Goal: Check status: Check status

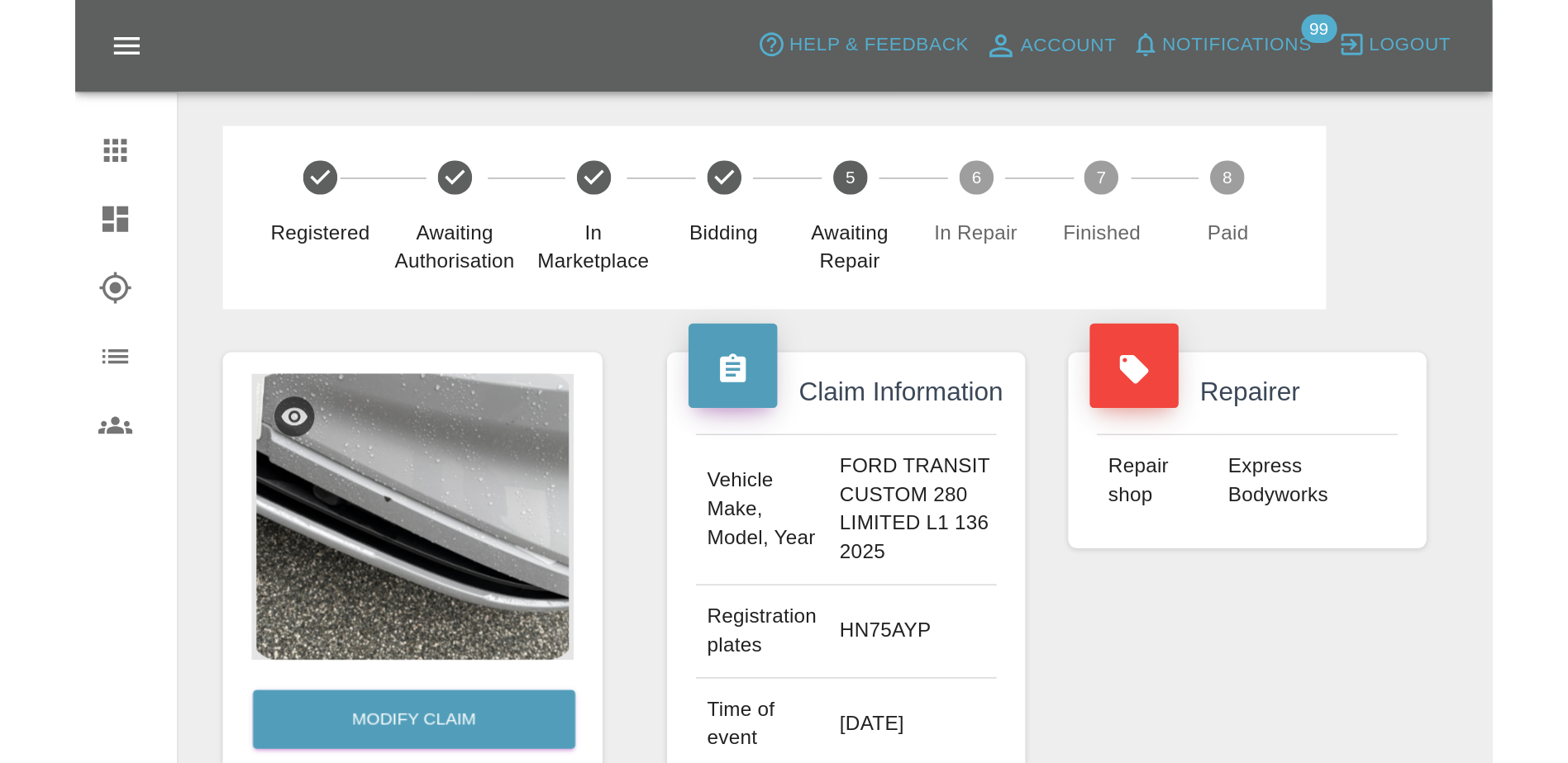
scroll to position [121, 0]
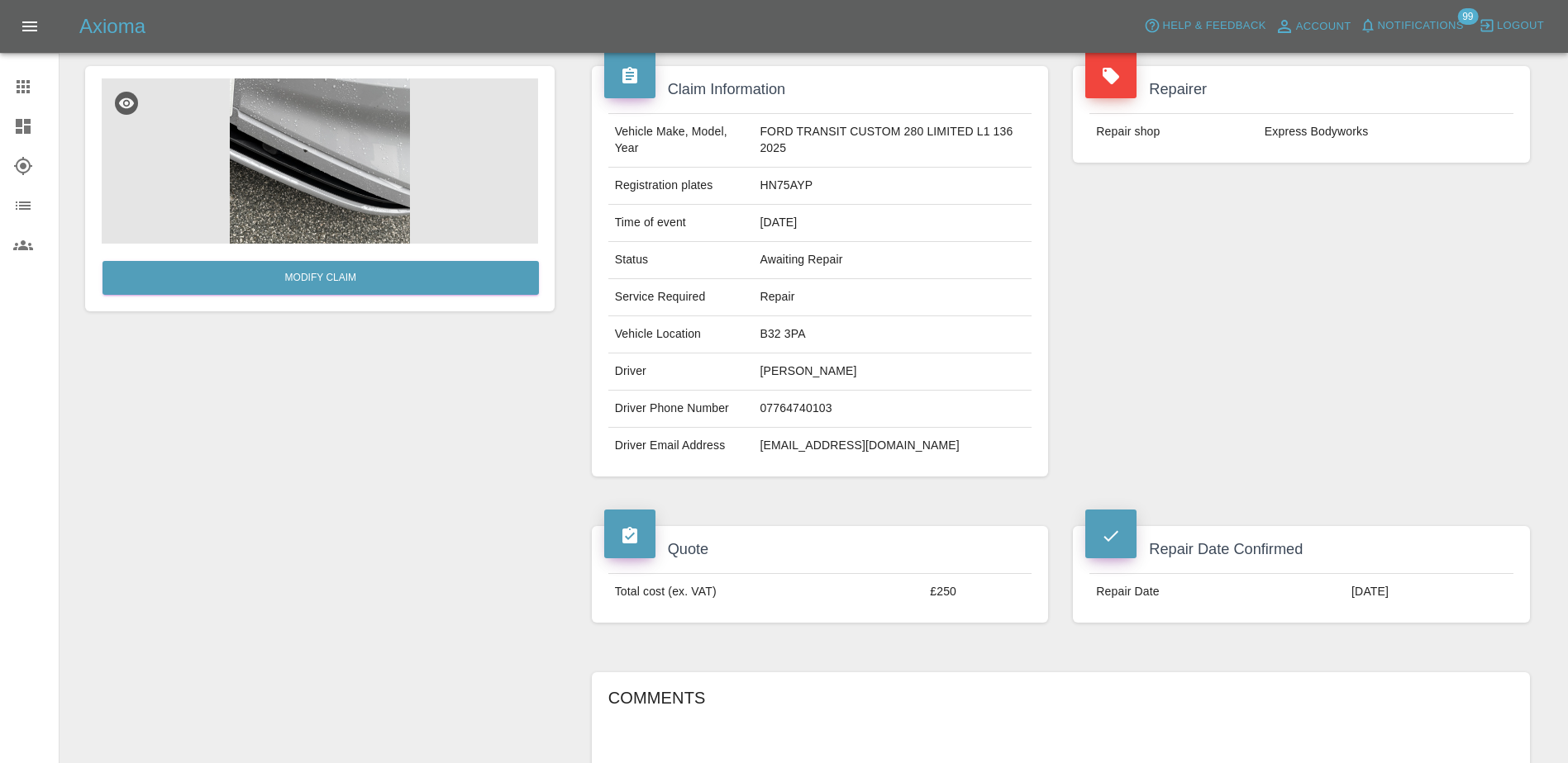
click at [21, 101] on link "Claims" at bounding box center [29, 86] width 58 height 39
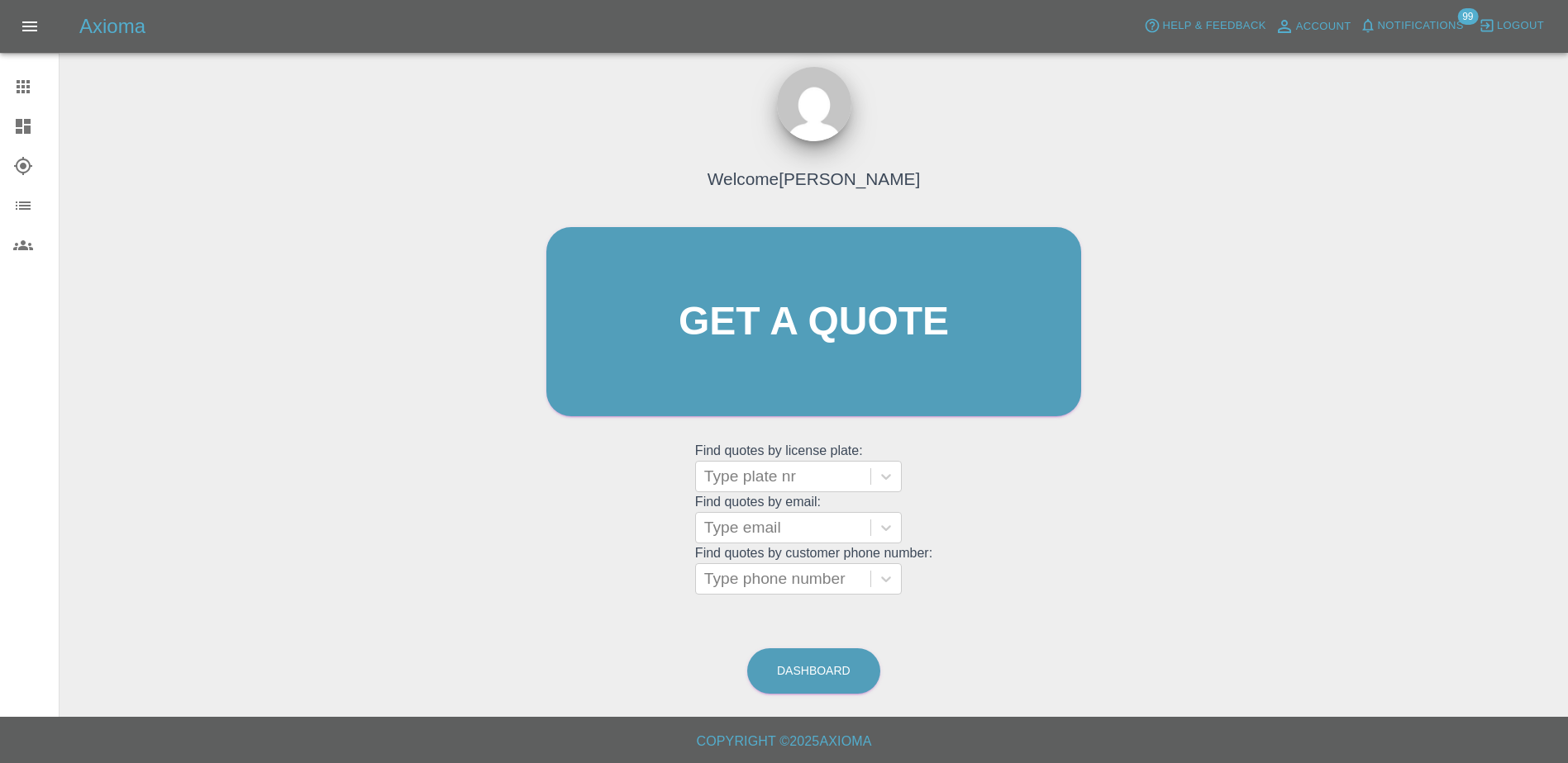
scroll to position [10, 0]
click at [27, 122] on icon at bounding box center [22, 126] width 15 height 15
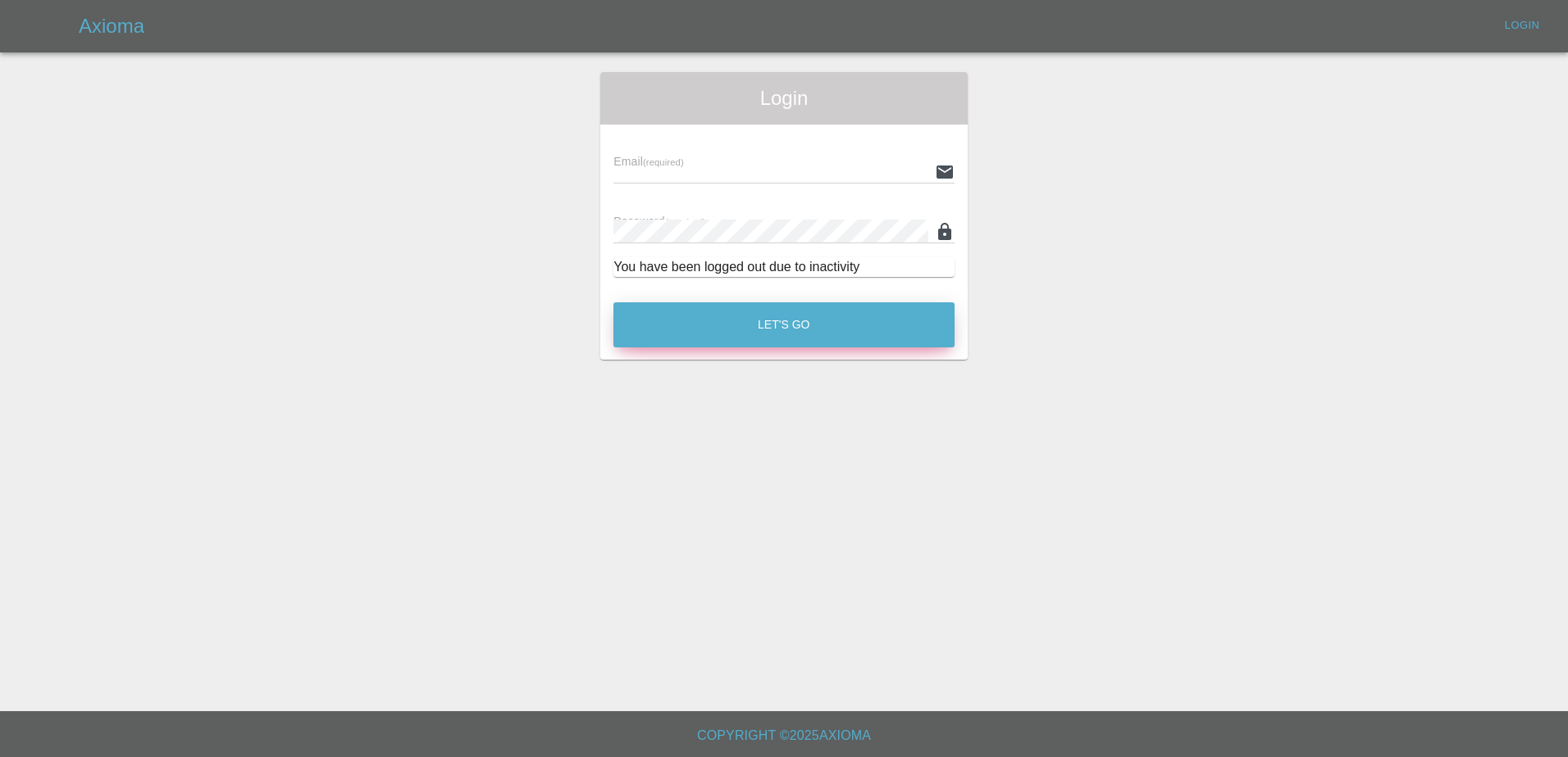
type input "[PERSON_NAME][EMAIL_ADDRESS][PERSON_NAME][DOMAIN_NAME]"
click at [810, 323] on button "Let's Go" at bounding box center [784, 325] width 341 height 45
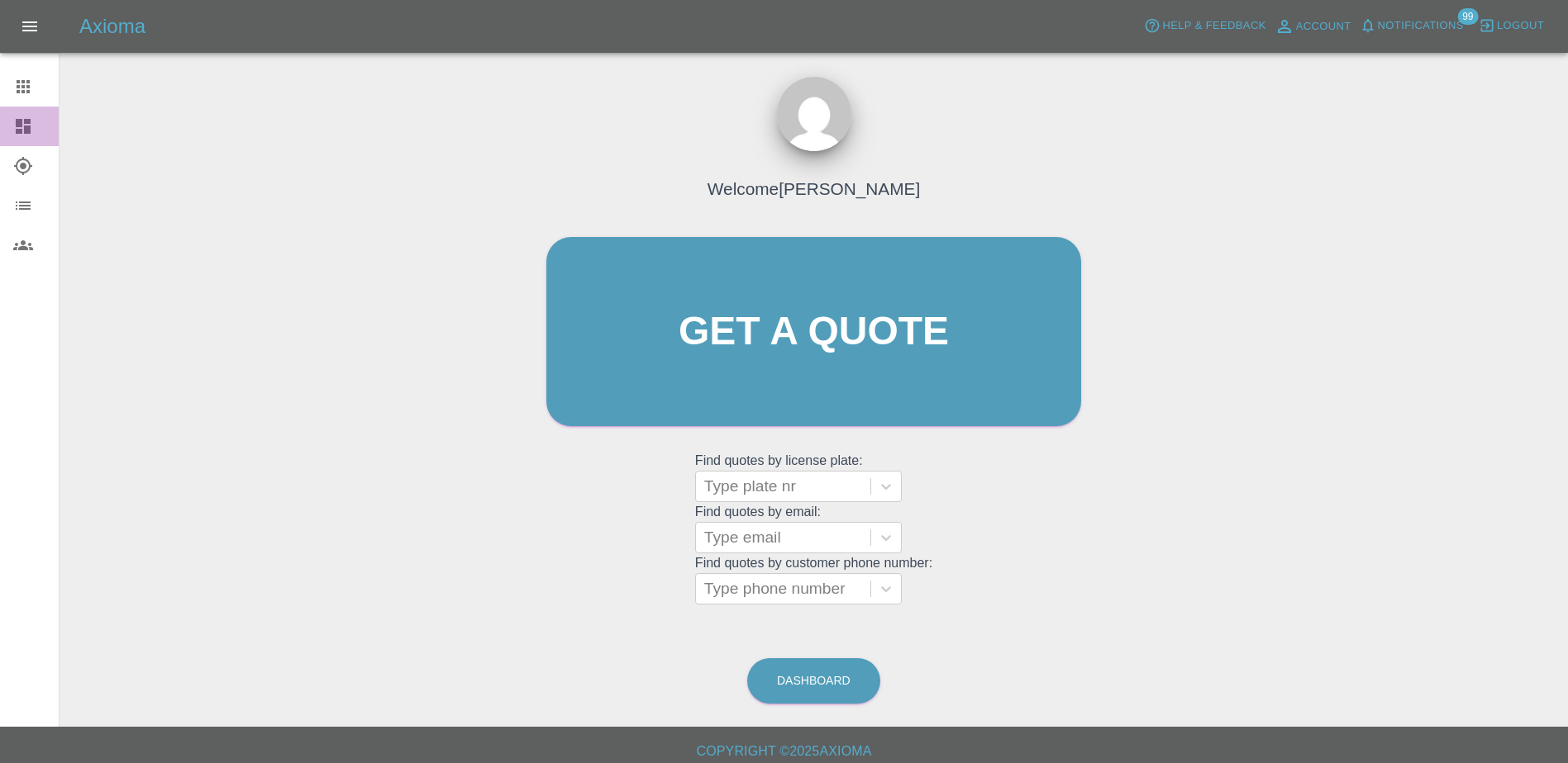
click at [16, 136] on link "Dashboard" at bounding box center [29, 126] width 58 height 39
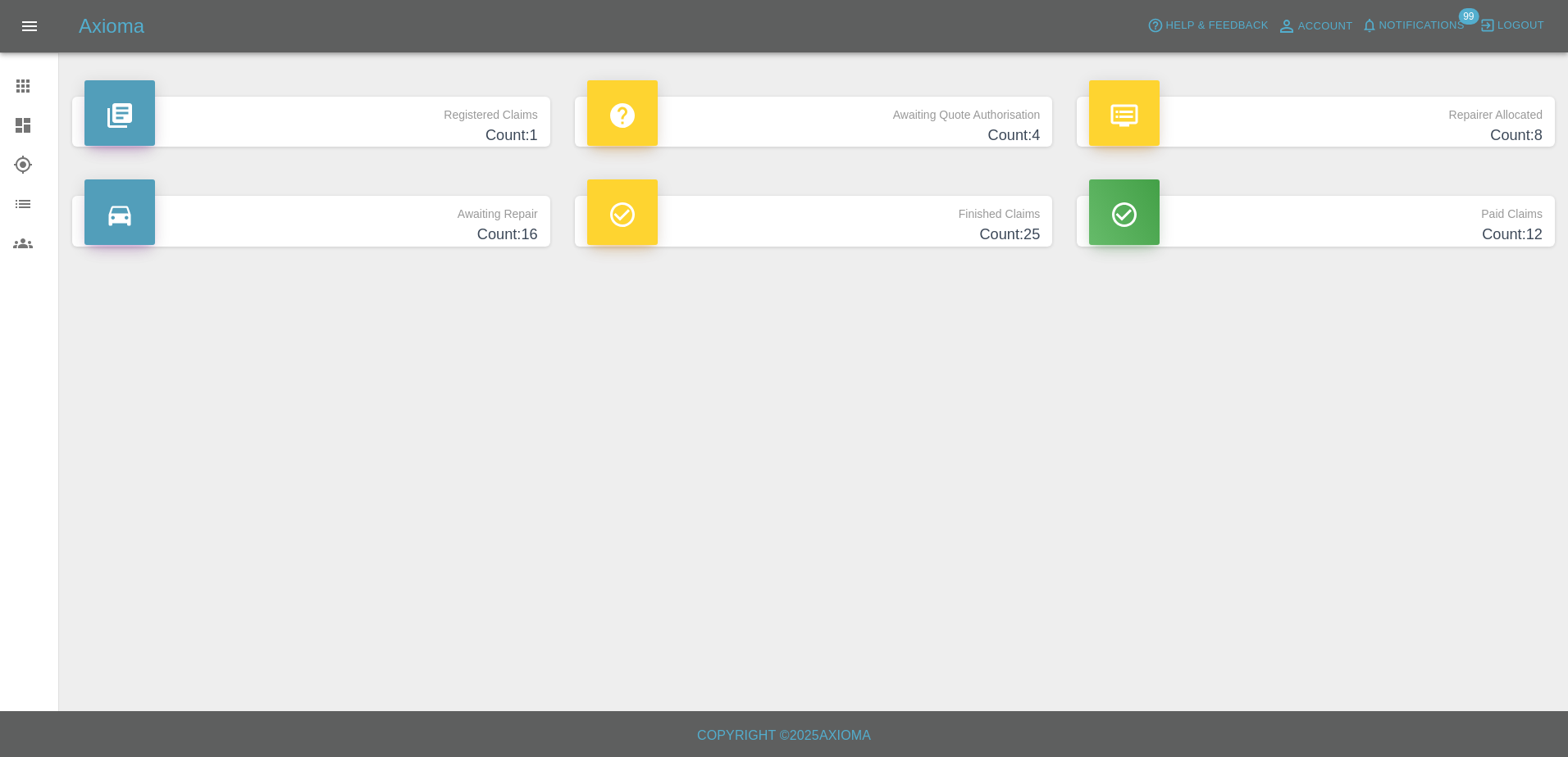
click at [765, 134] on h4 "Count: 4" at bounding box center [814, 136] width 454 height 22
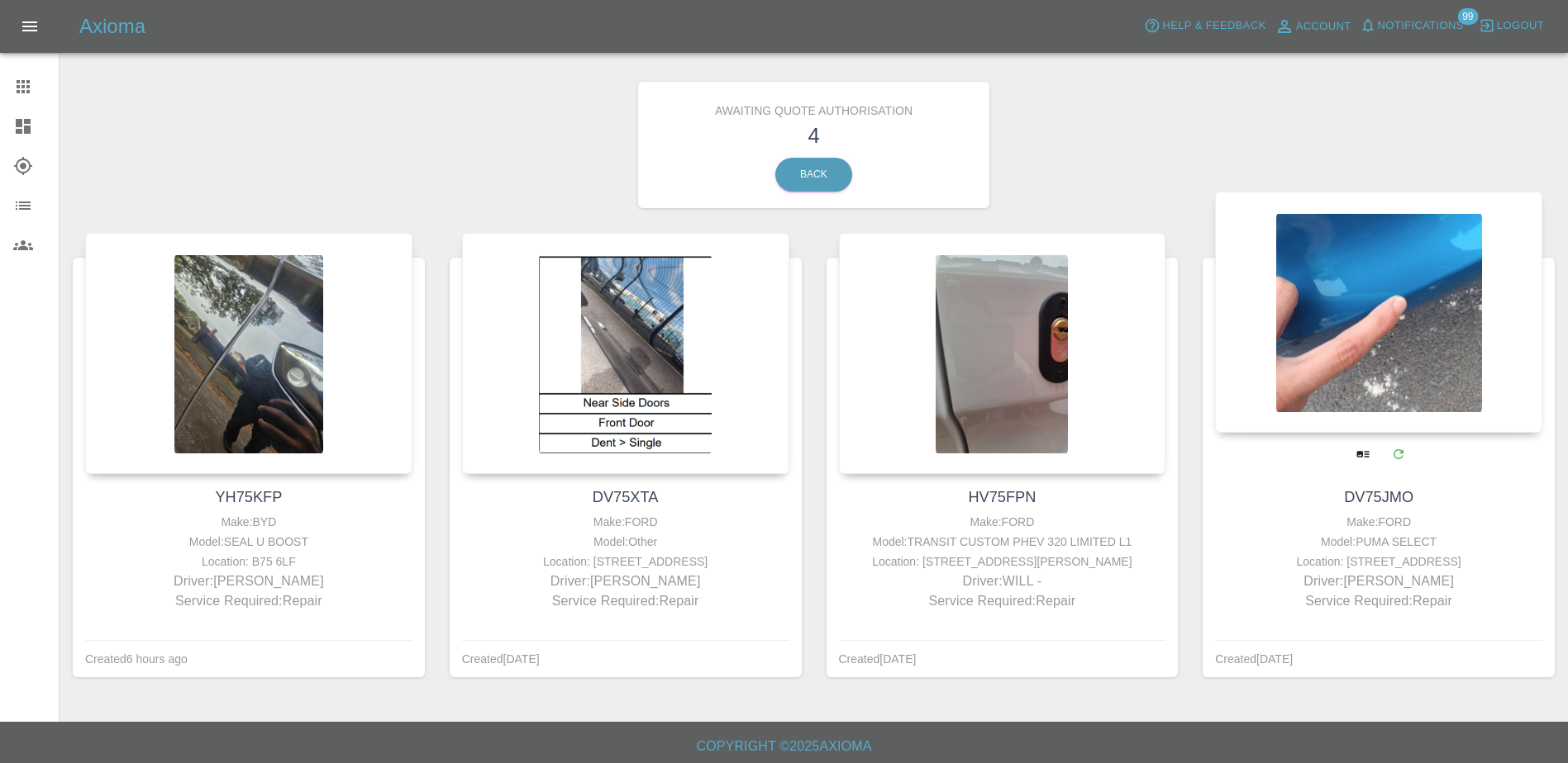
scroll to position [21, 0]
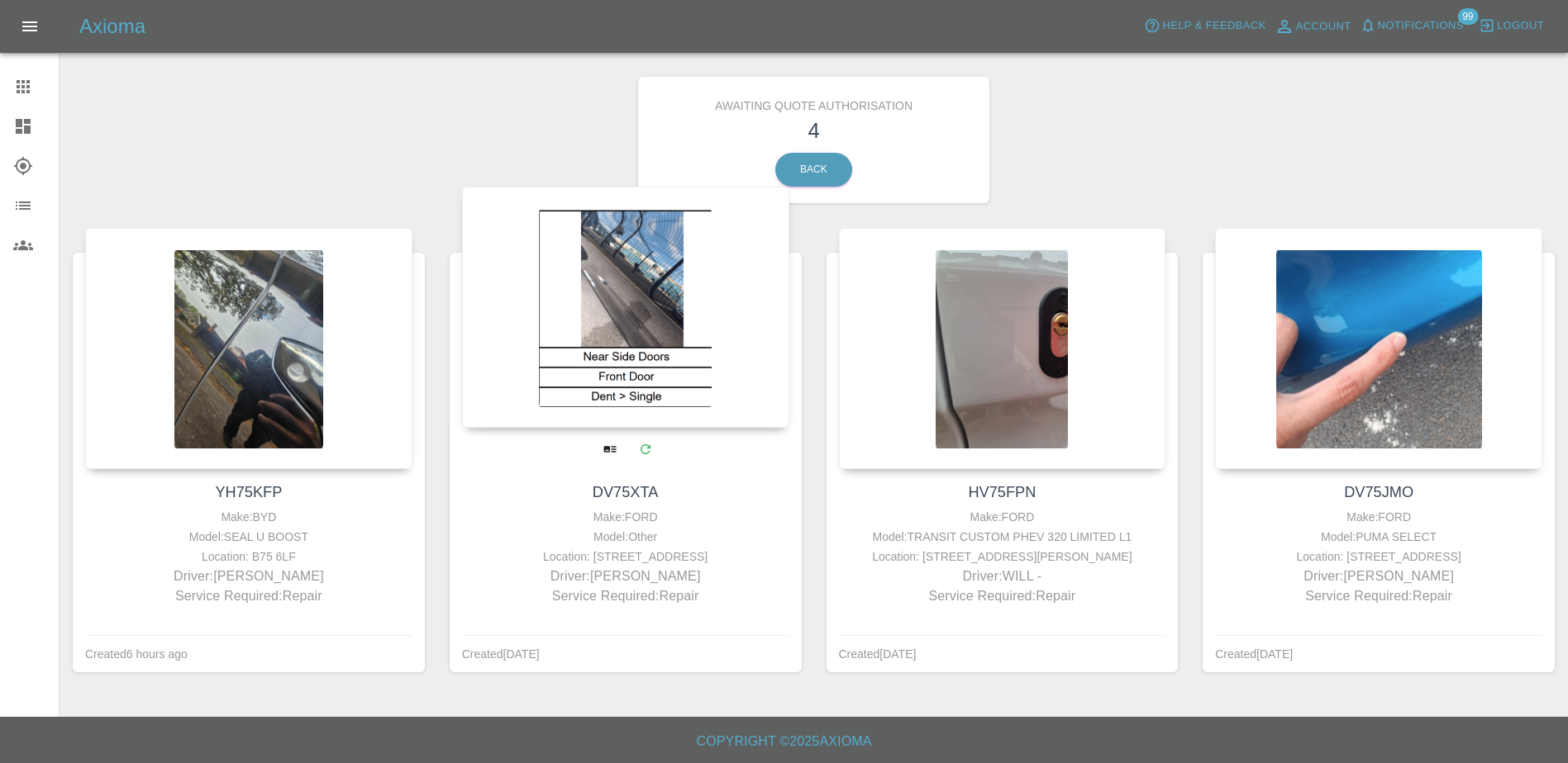
click at [636, 381] on div at bounding box center [625, 307] width 327 height 241
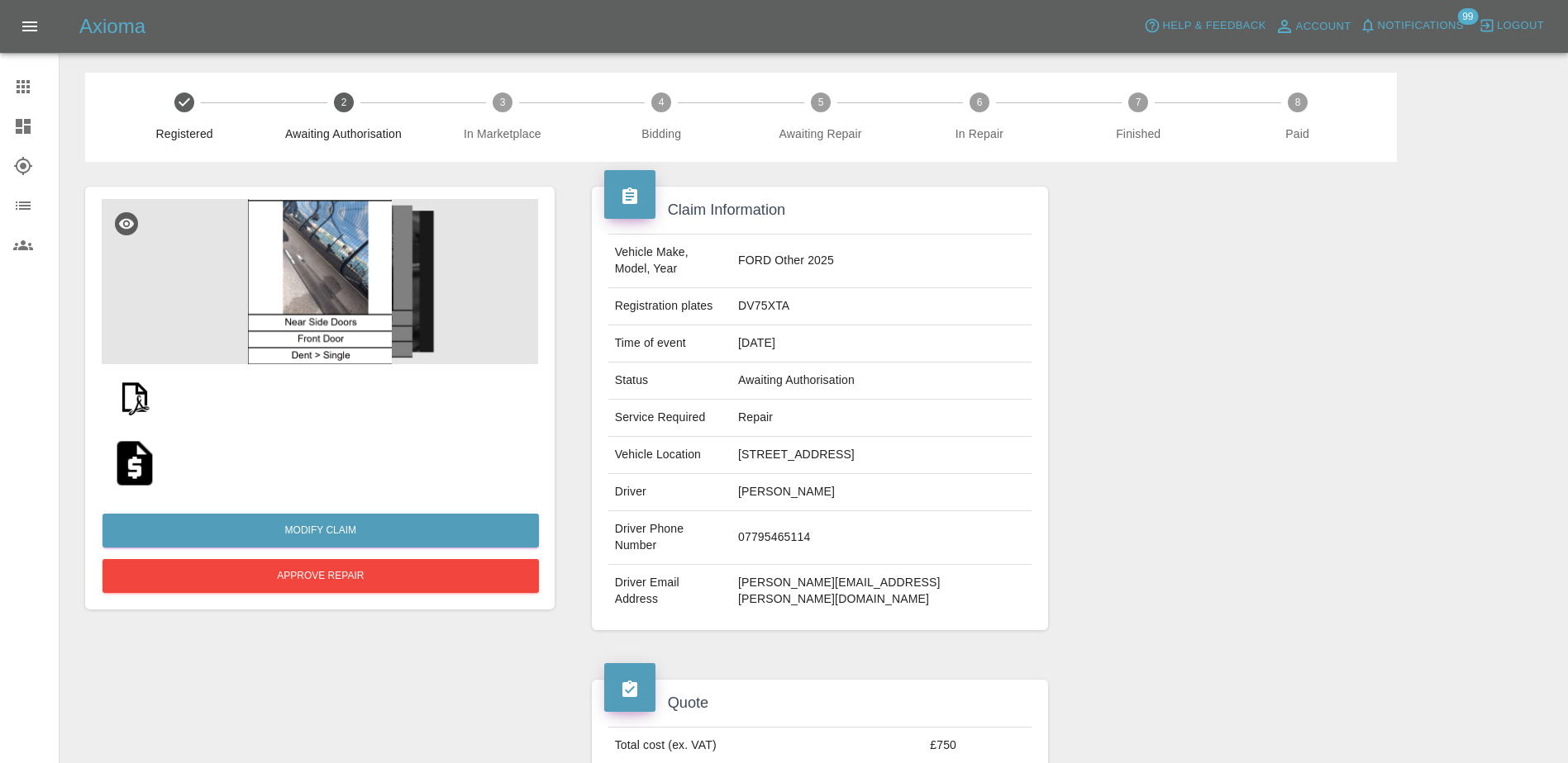
click at [33, 142] on link "Dashboard" at bounding box center [29, 126] width 58 height 39
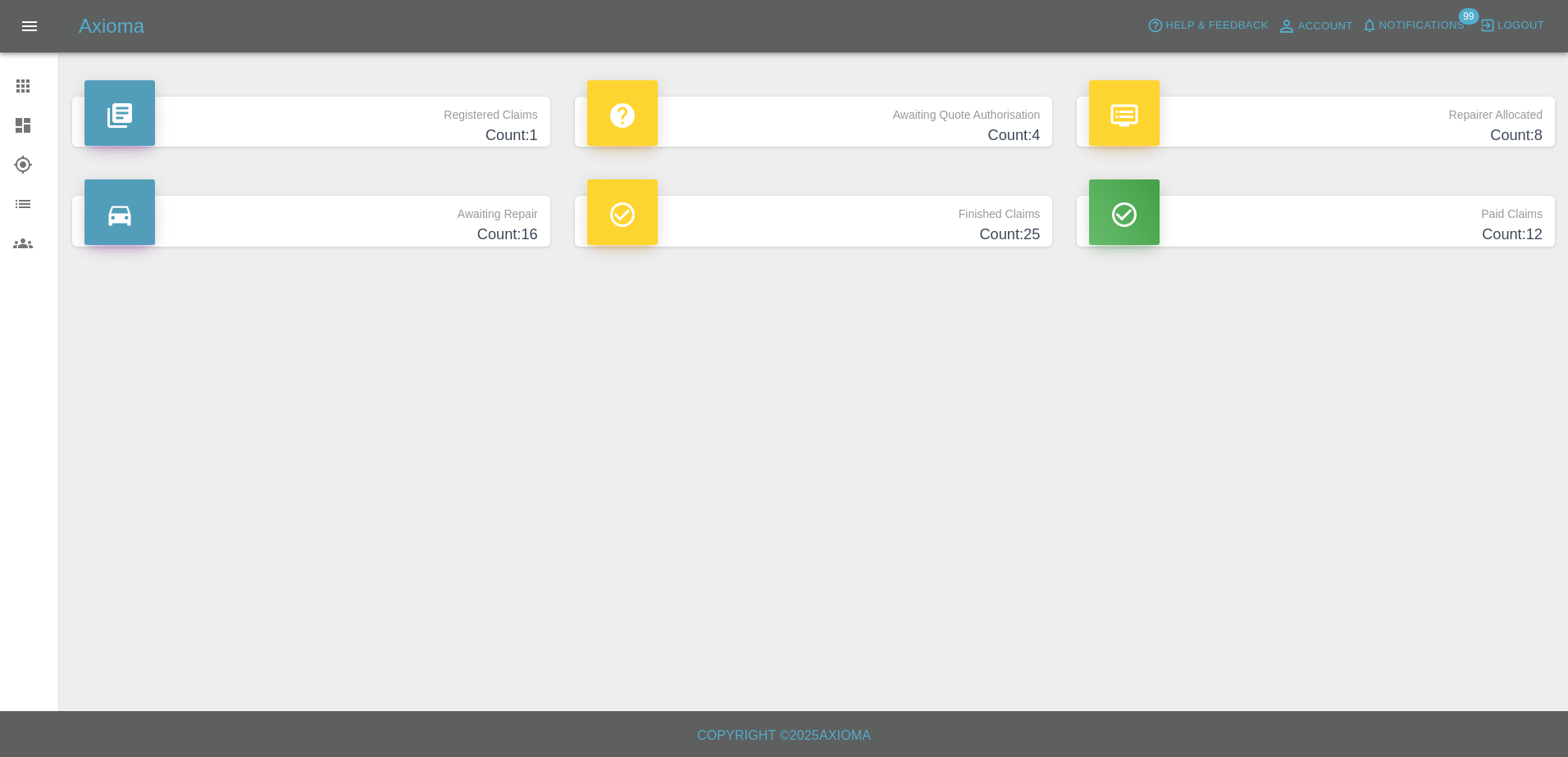
click at [810, 128] on h4 "Count: 4" at bounding box center [814, 136] width 454 height 22
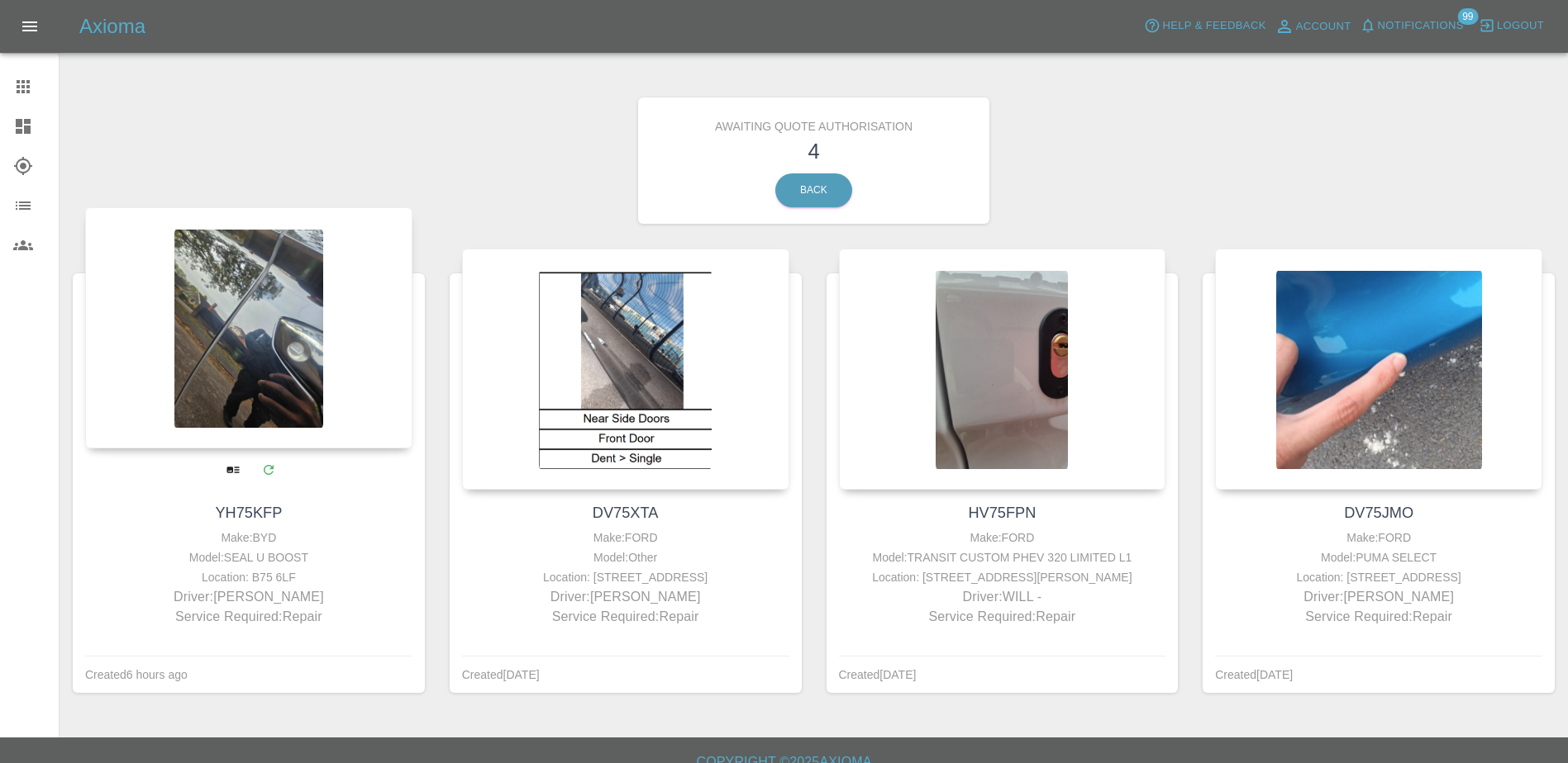
click at [345, 374] on div at bounding box center [248, 328] width 327 height 241
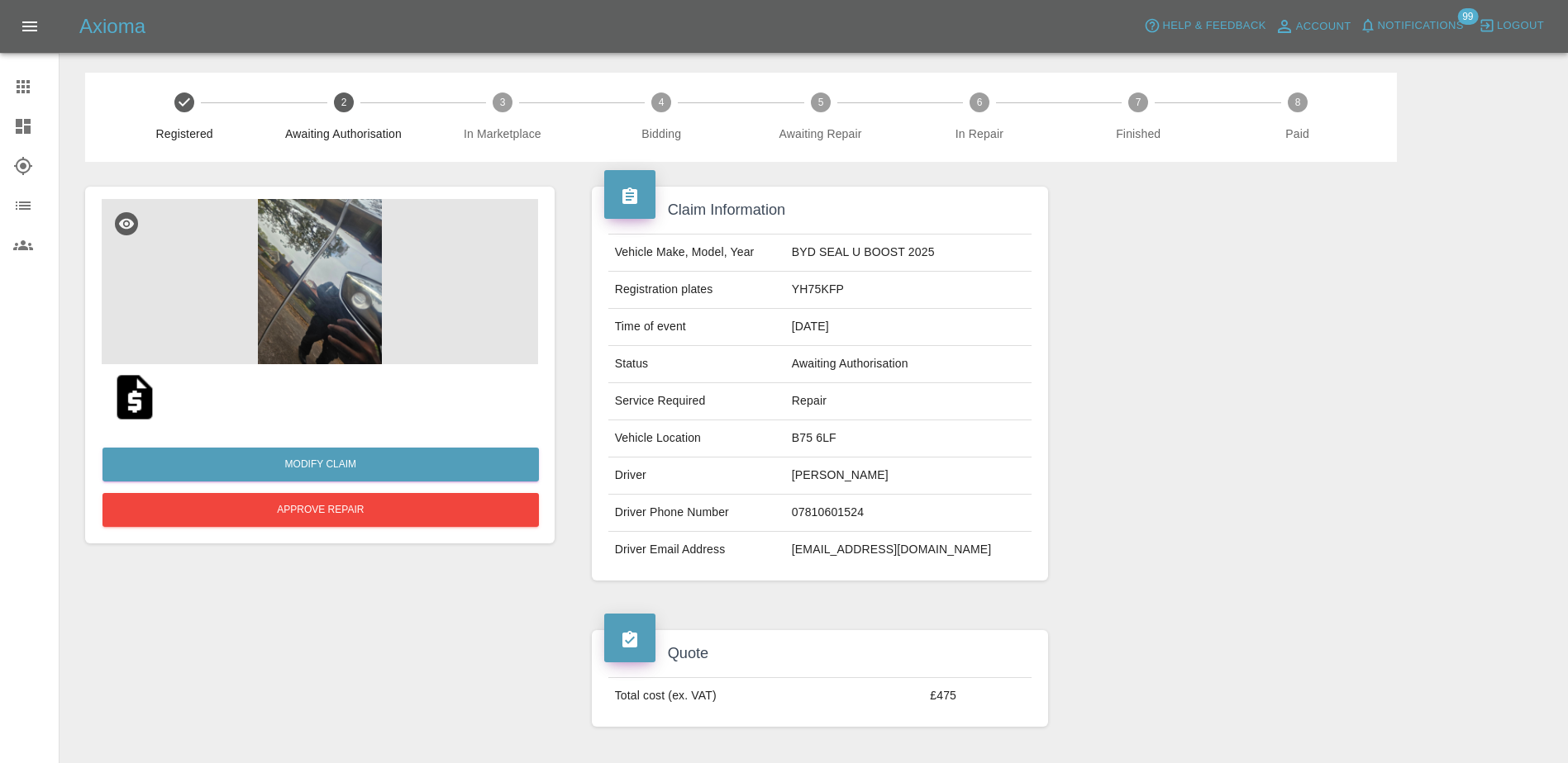
click at [340, 268] on img at bounding box center [320, 282] width 436 height 165
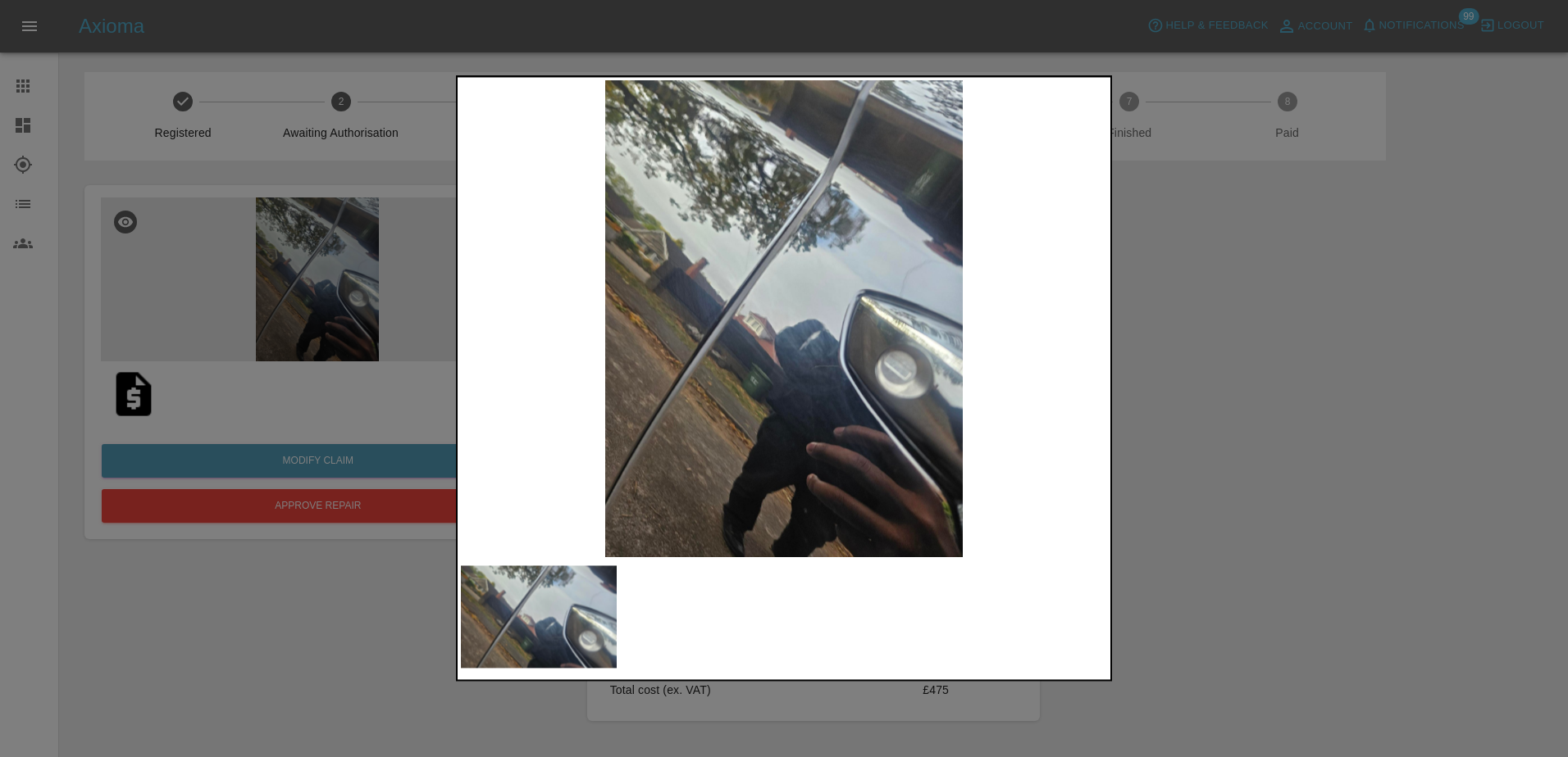
click at [810, 436] on div at bounding box center [784, 378] width 1568 height 757
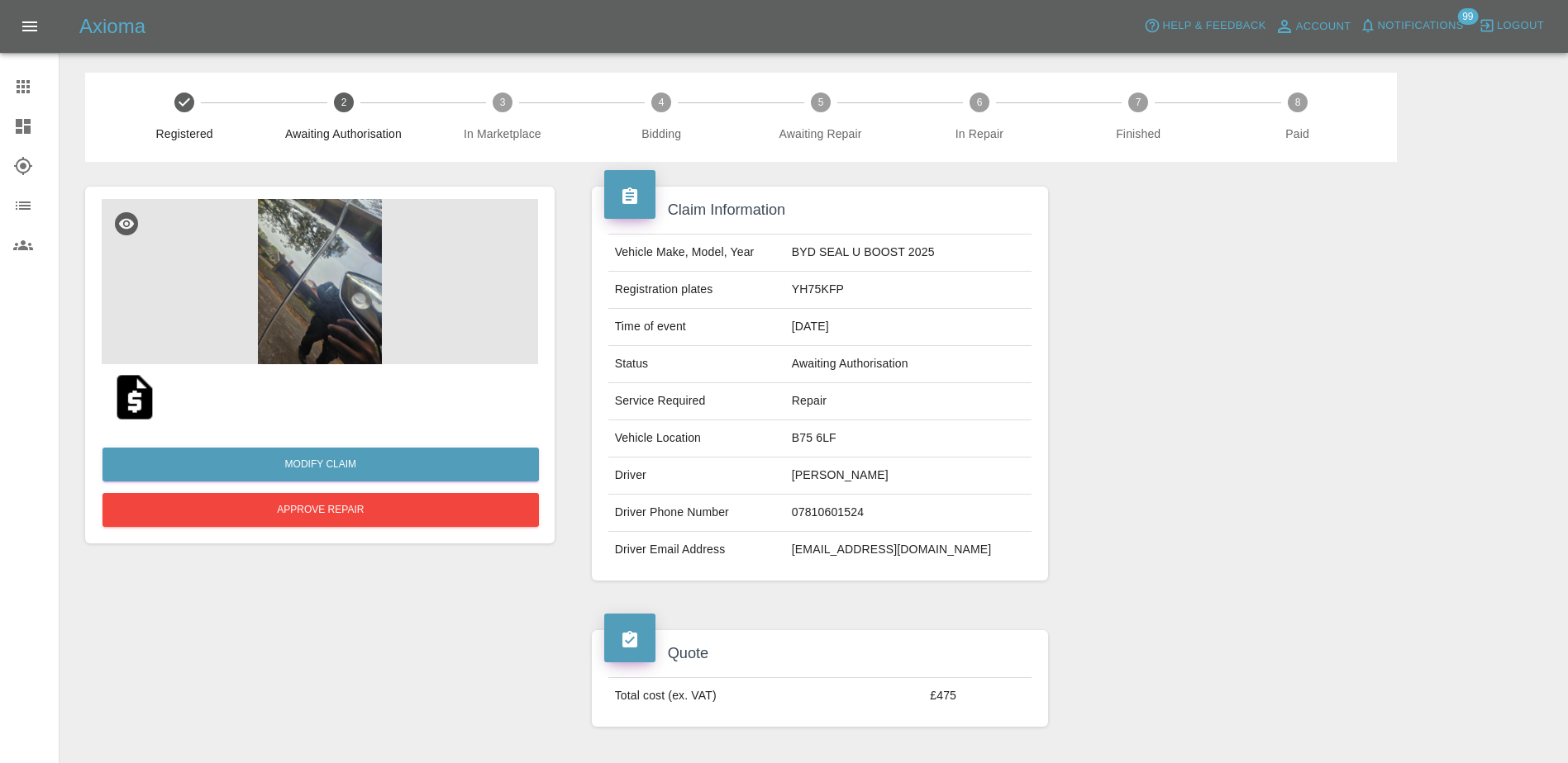
click at [154, 401] on img at bounding box center [135, 397] width 53 height 53
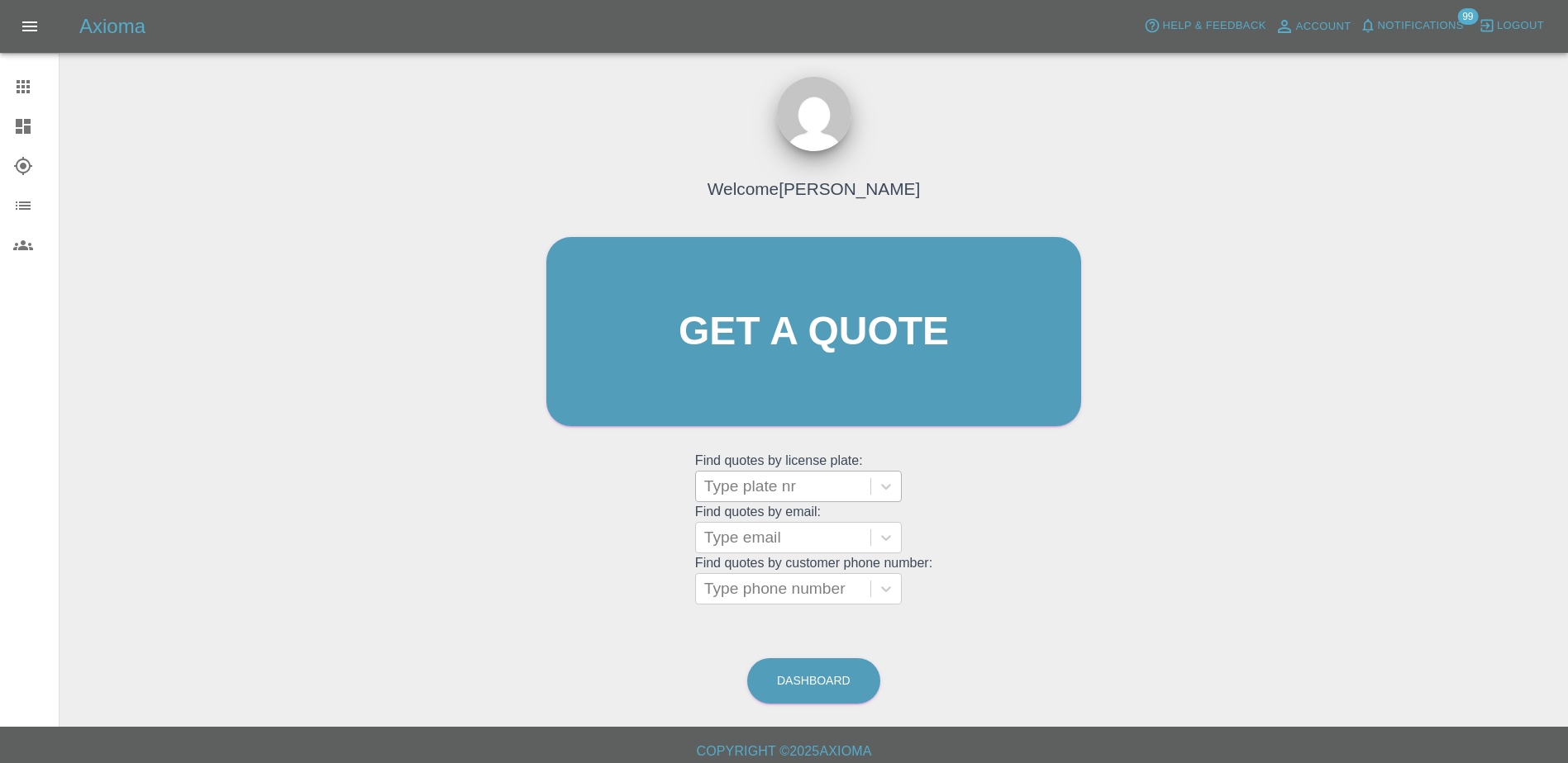
click at [769, 493] on div at bounding box center [783, 486] width 158 height 23
paste input "DY25WYG"
type input "DY25WYG"
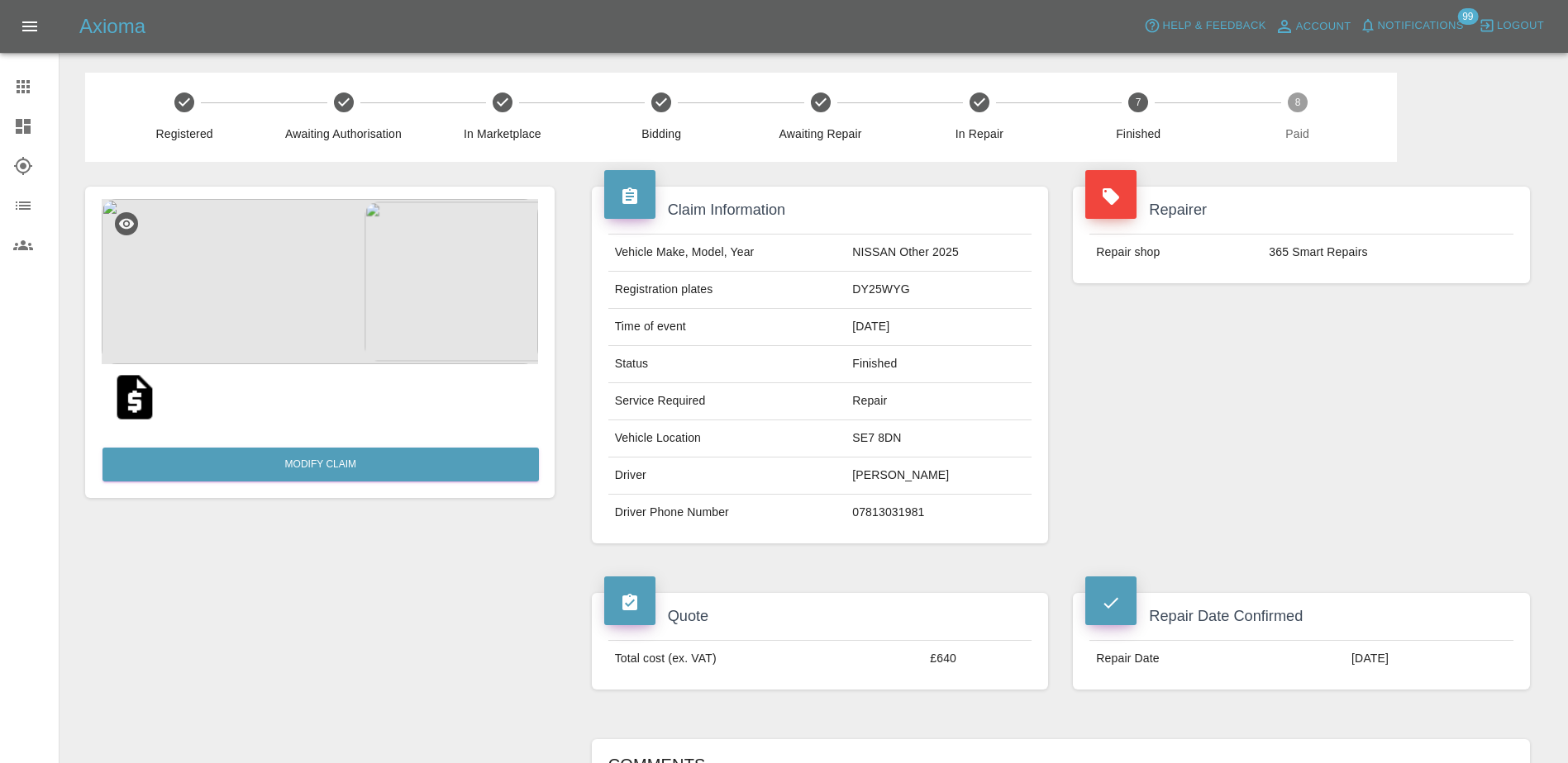
click at [19, 92] on icon at bounding box center [22, 86] width 13 height 13
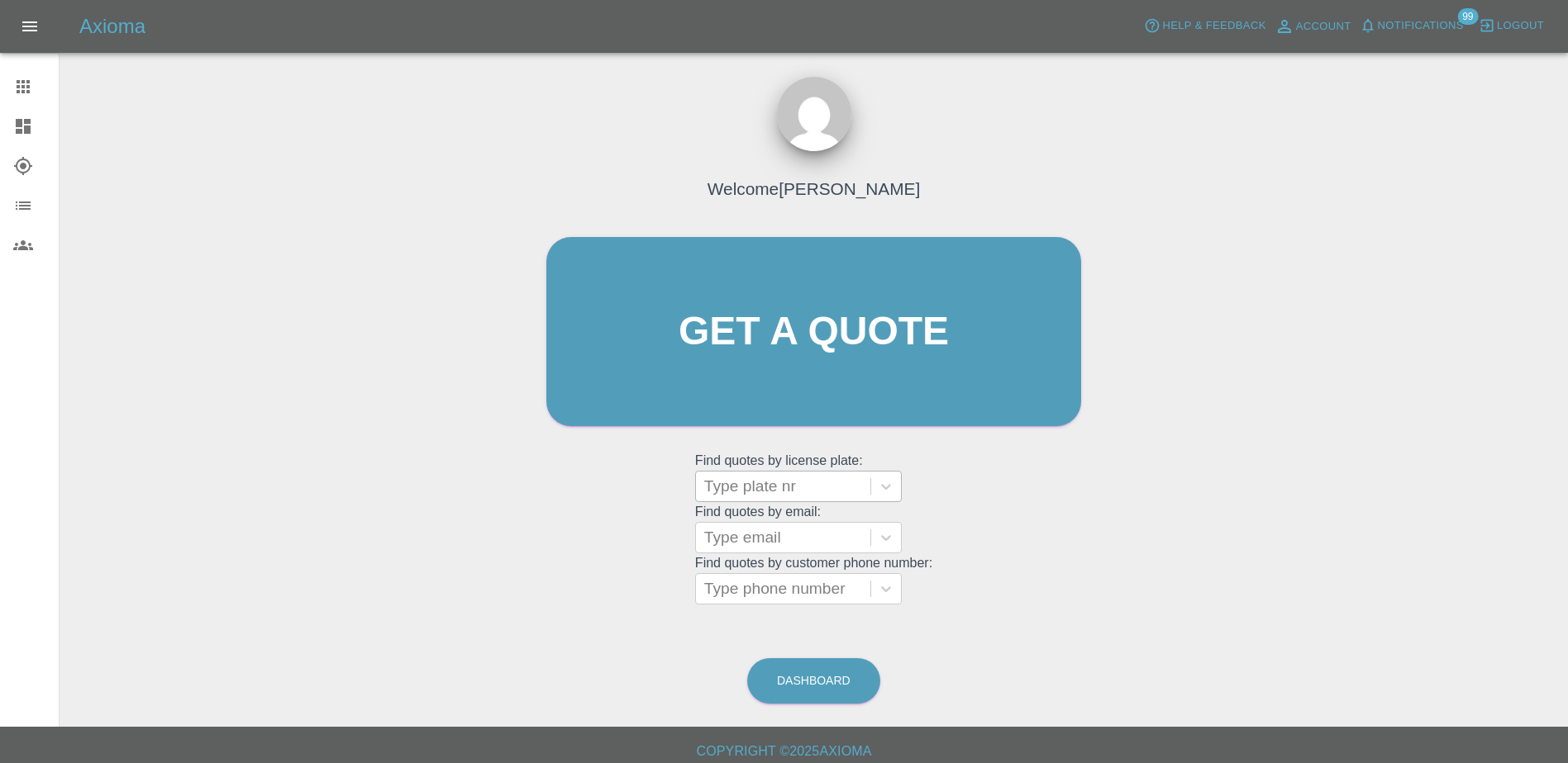
click at [768, 493] on div at bounding box center [783, 486] width 158 height 23
paste input "DU74WNH"
type input "DU74WNH"
click at [793, 532] on div "DU74WNH, Finished" at bounding box center [798, 528] width 206 height 33
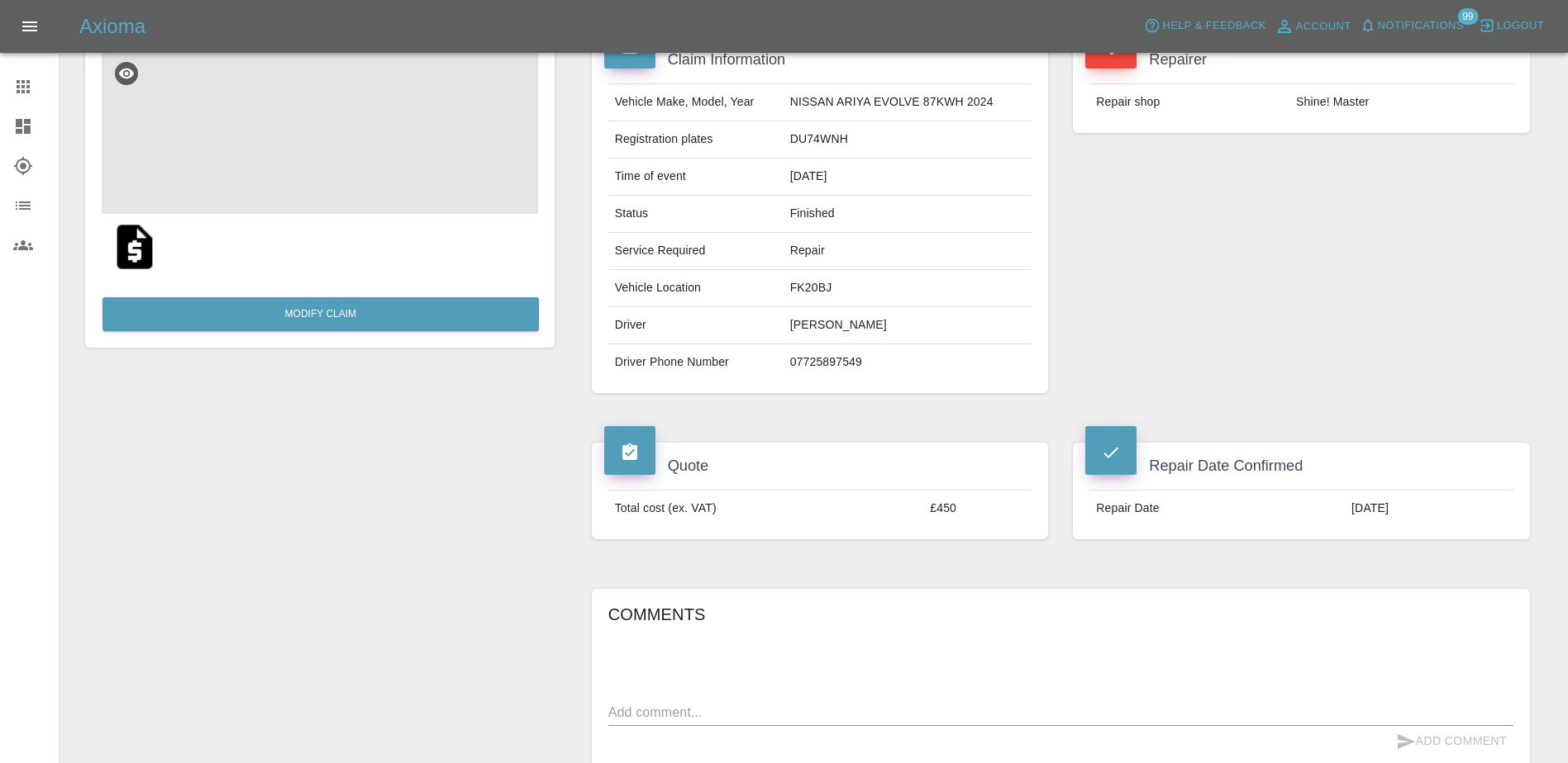
scroll to position [165, 0]
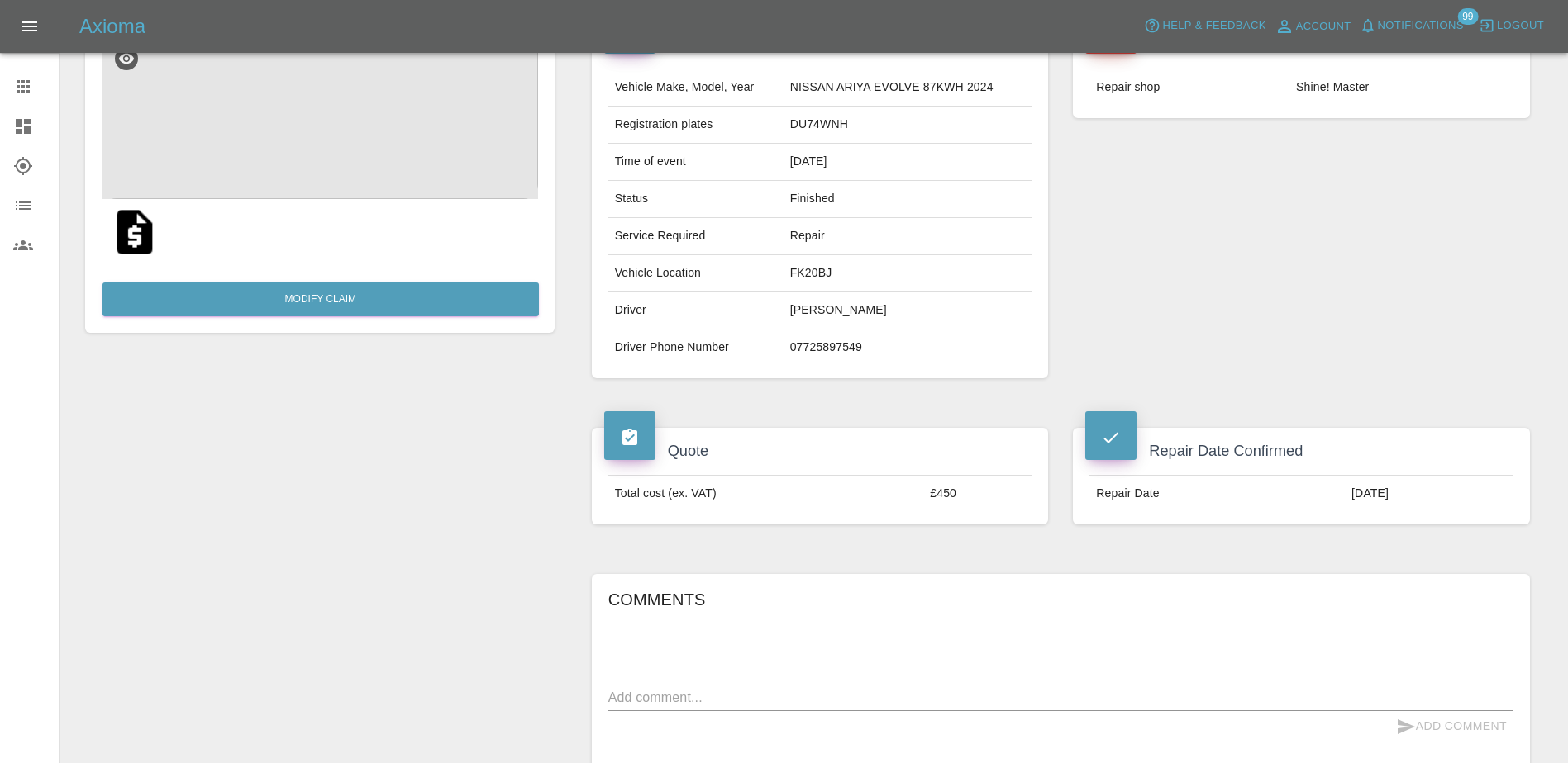
click at [22, 128] on icon at bounding box center [22, 126] width 15 height 15
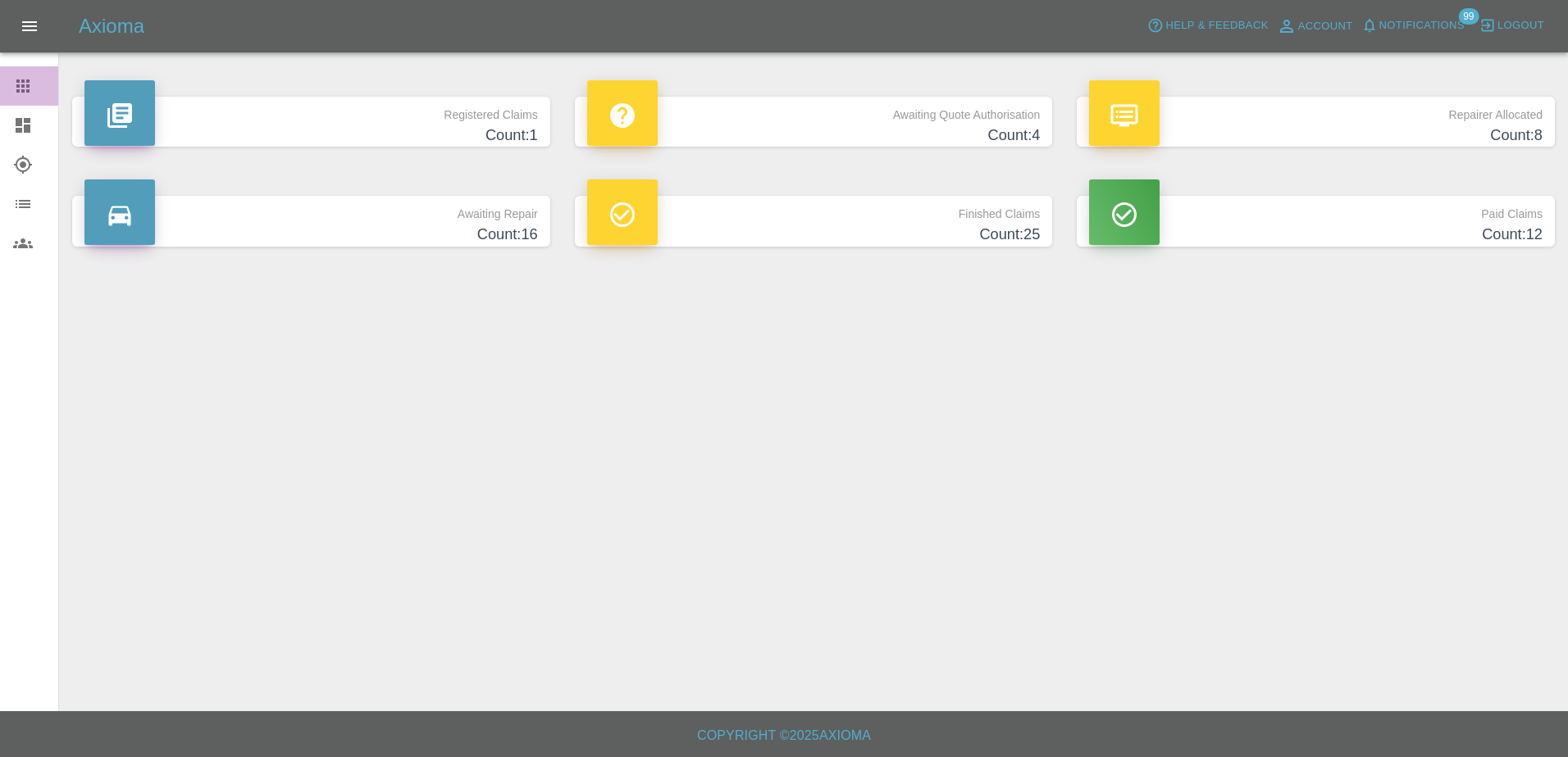
click at [12, 81] on link "Claims" at bounding box center [29, 86] width 58 height 39
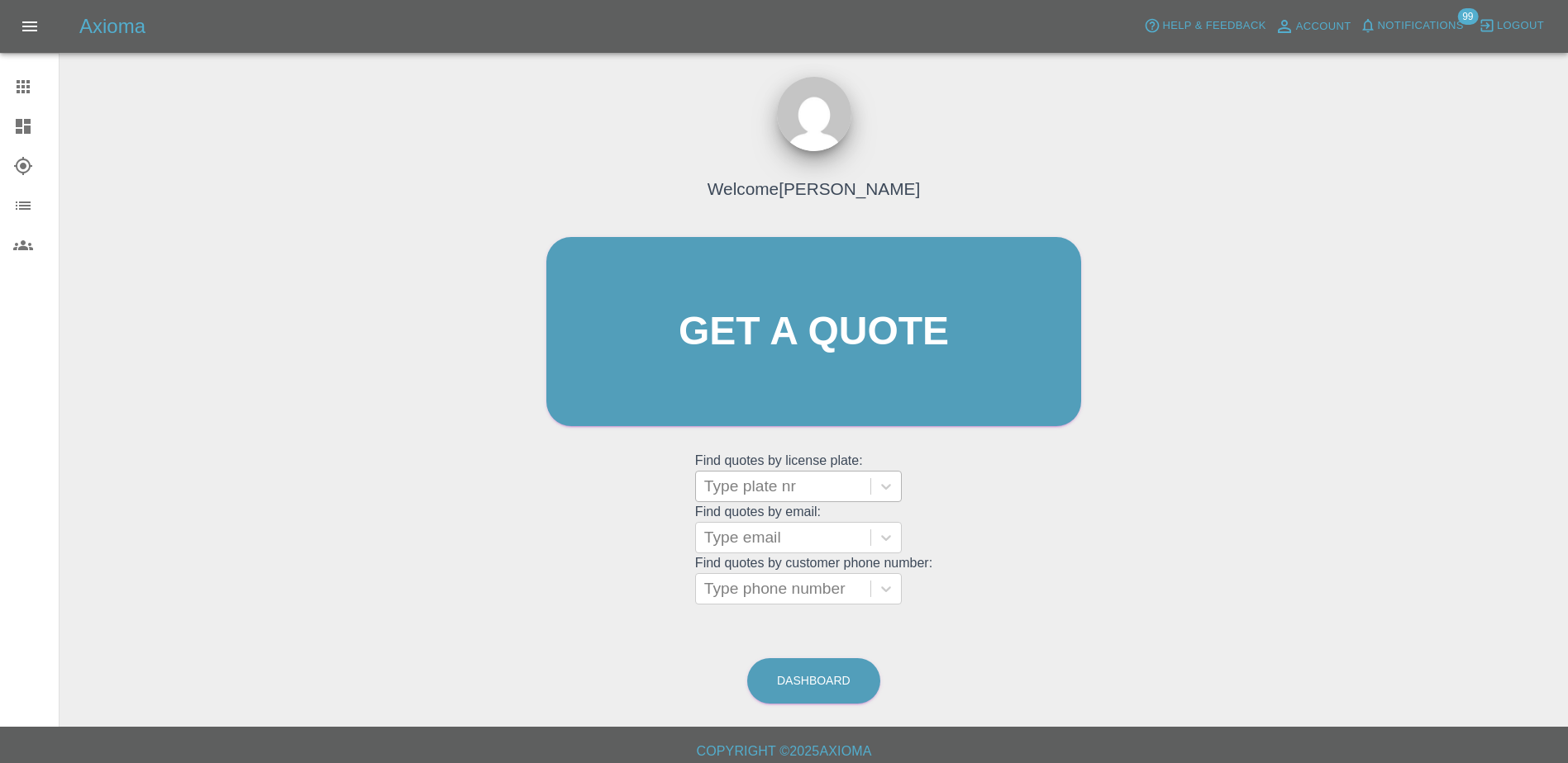
click at [752, 495] on div at bounding box center [783, 486] width 158 height 23
paste input "HV75FPN"
type input "HV75FPN"
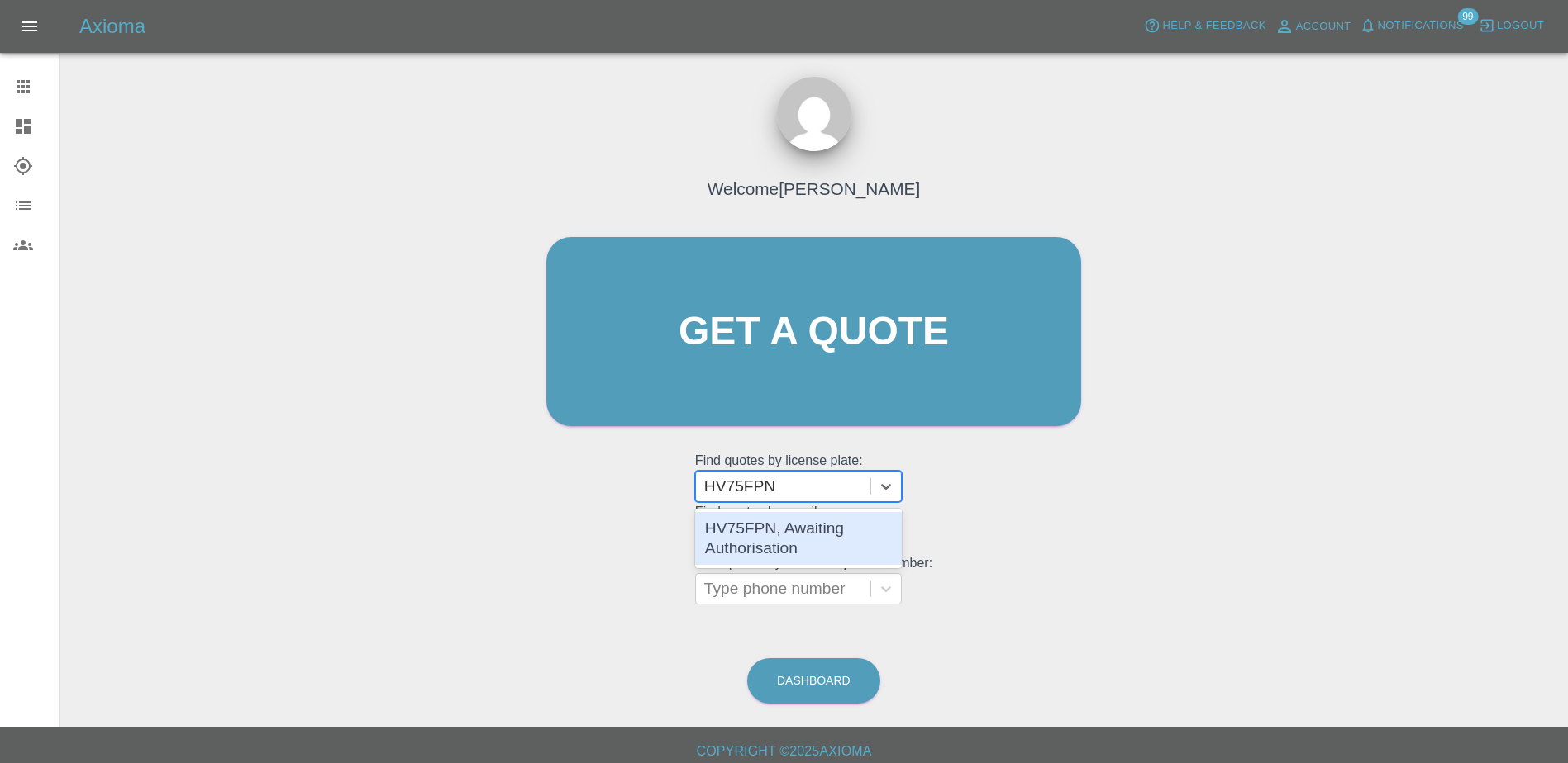
click at [787, 533] on div "HV75FPN, Awaiting Authorisation" at bounding box center [798, 539] width 206 height 53
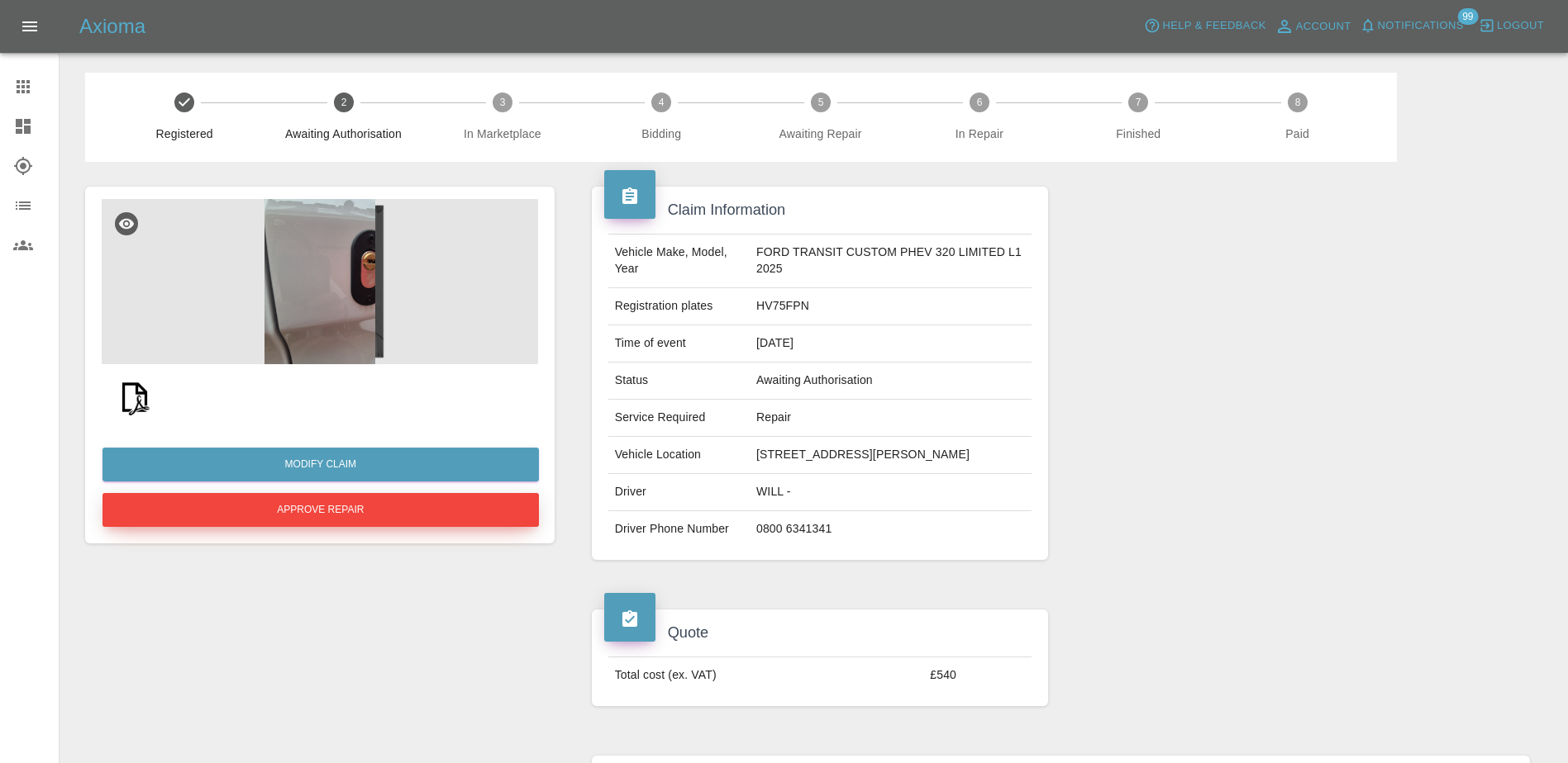
click at [425, 501] on button "Approve Repair" at bounding box center [320, 510] width 436 height 34
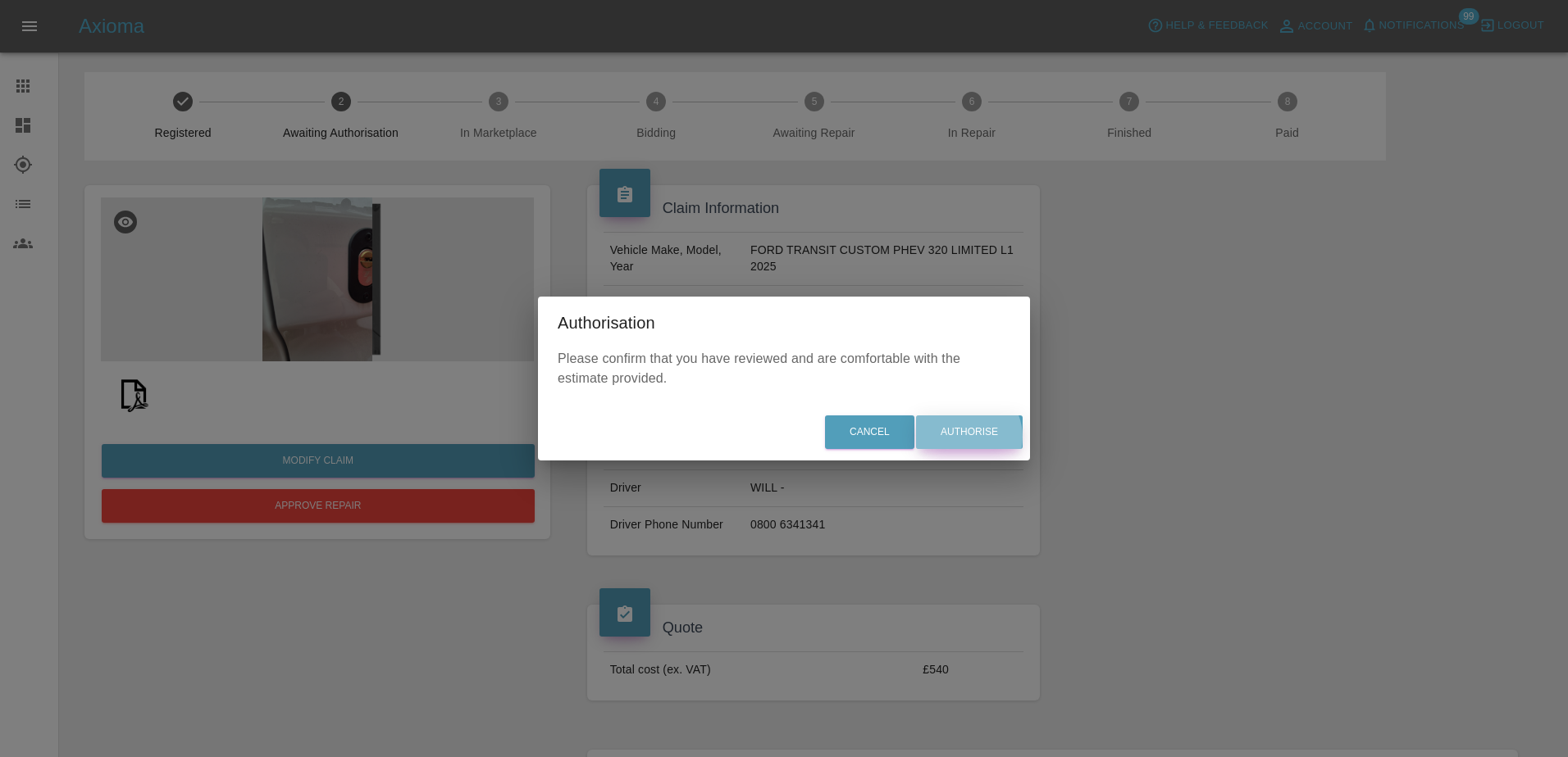
click at [968, 437] on button "Authorise" at bounding box center [969, 432] width 106 height 34
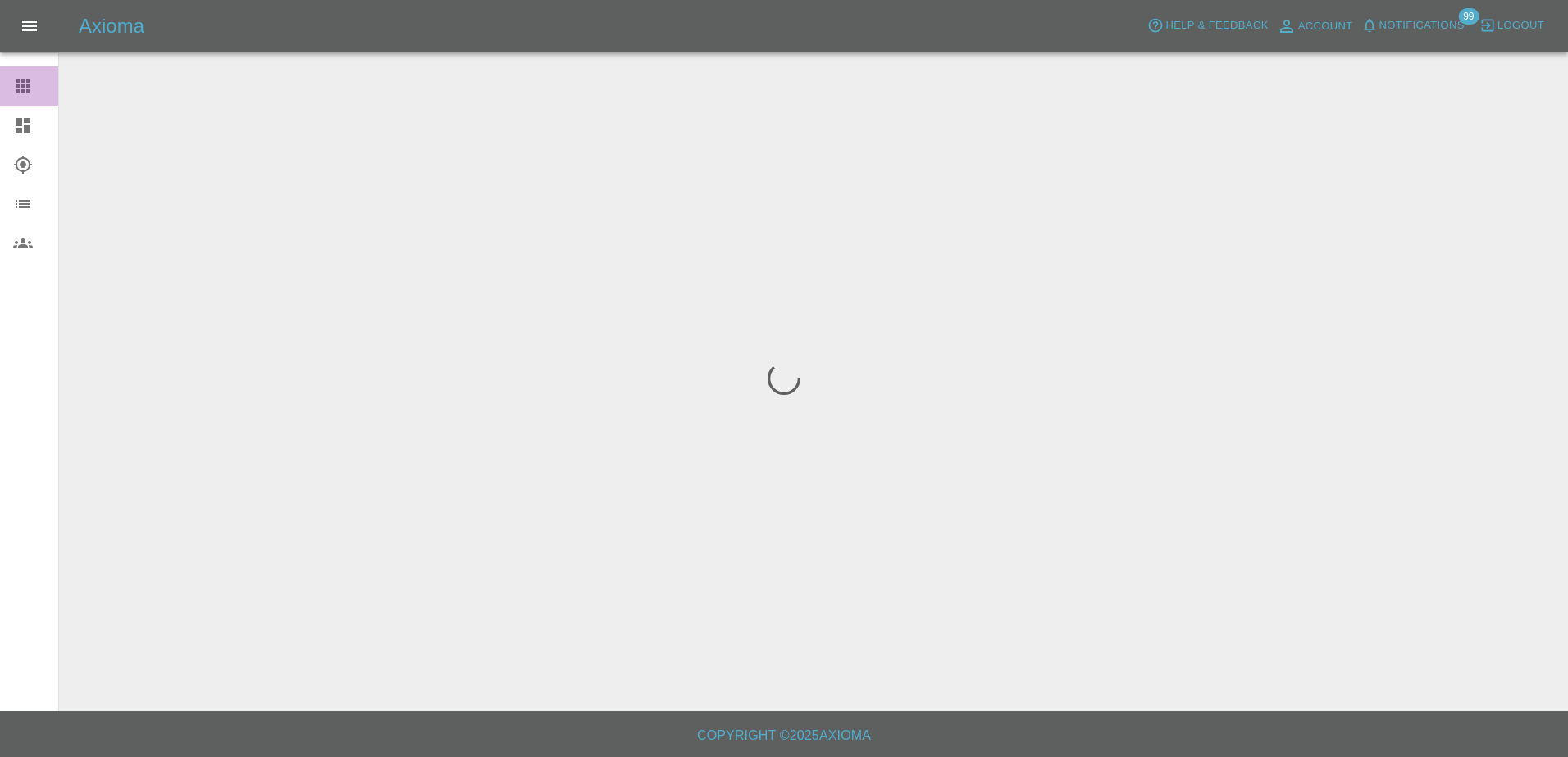
click at [51, 75] on link "Claims" at bounding box center [29, 86] width 58 height 39
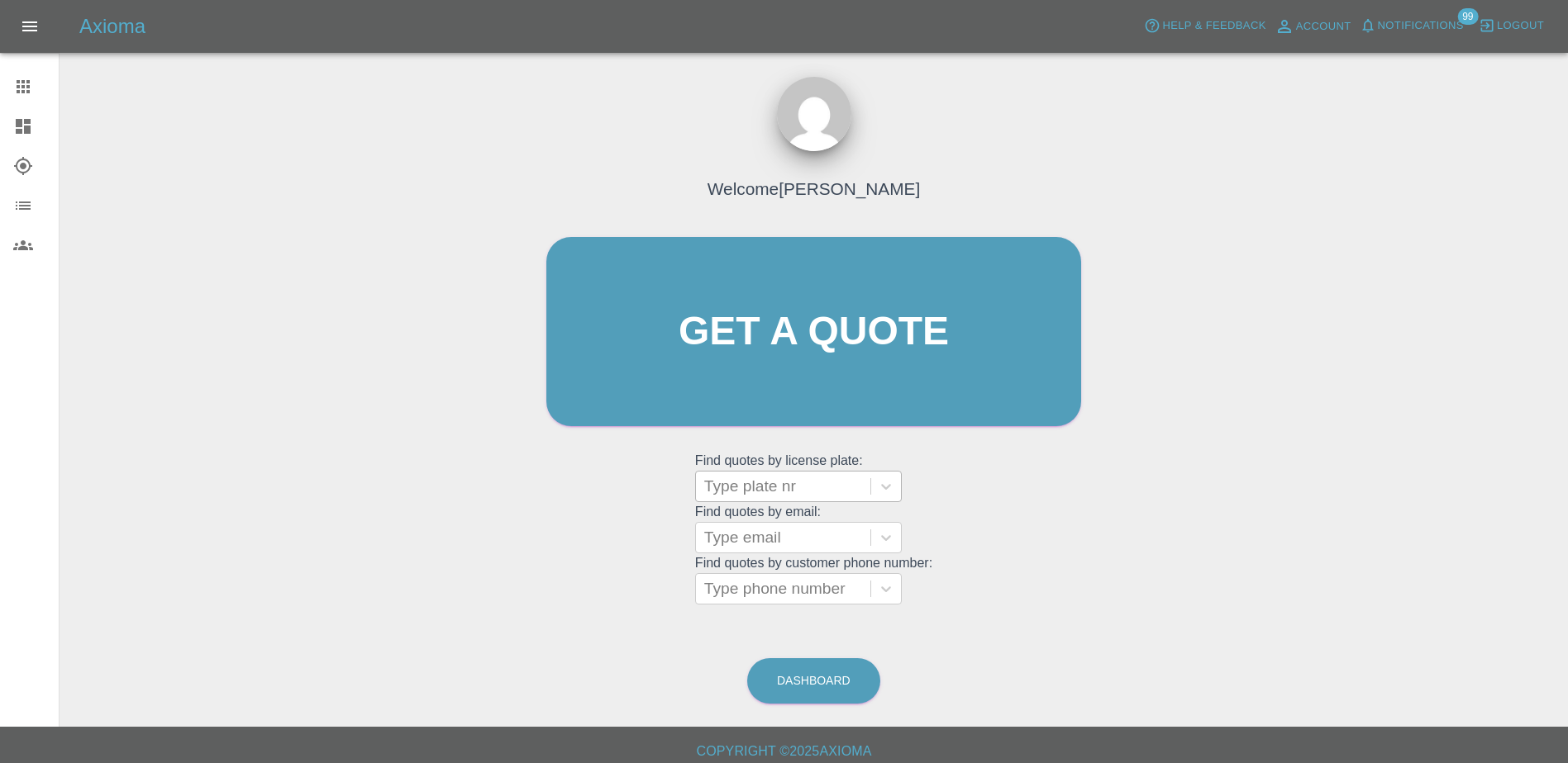
click at [753, 479] on div at bounding box center [783, 486] width 158 height 23
paste input "DV75NVM"
type input "DV75NVM"
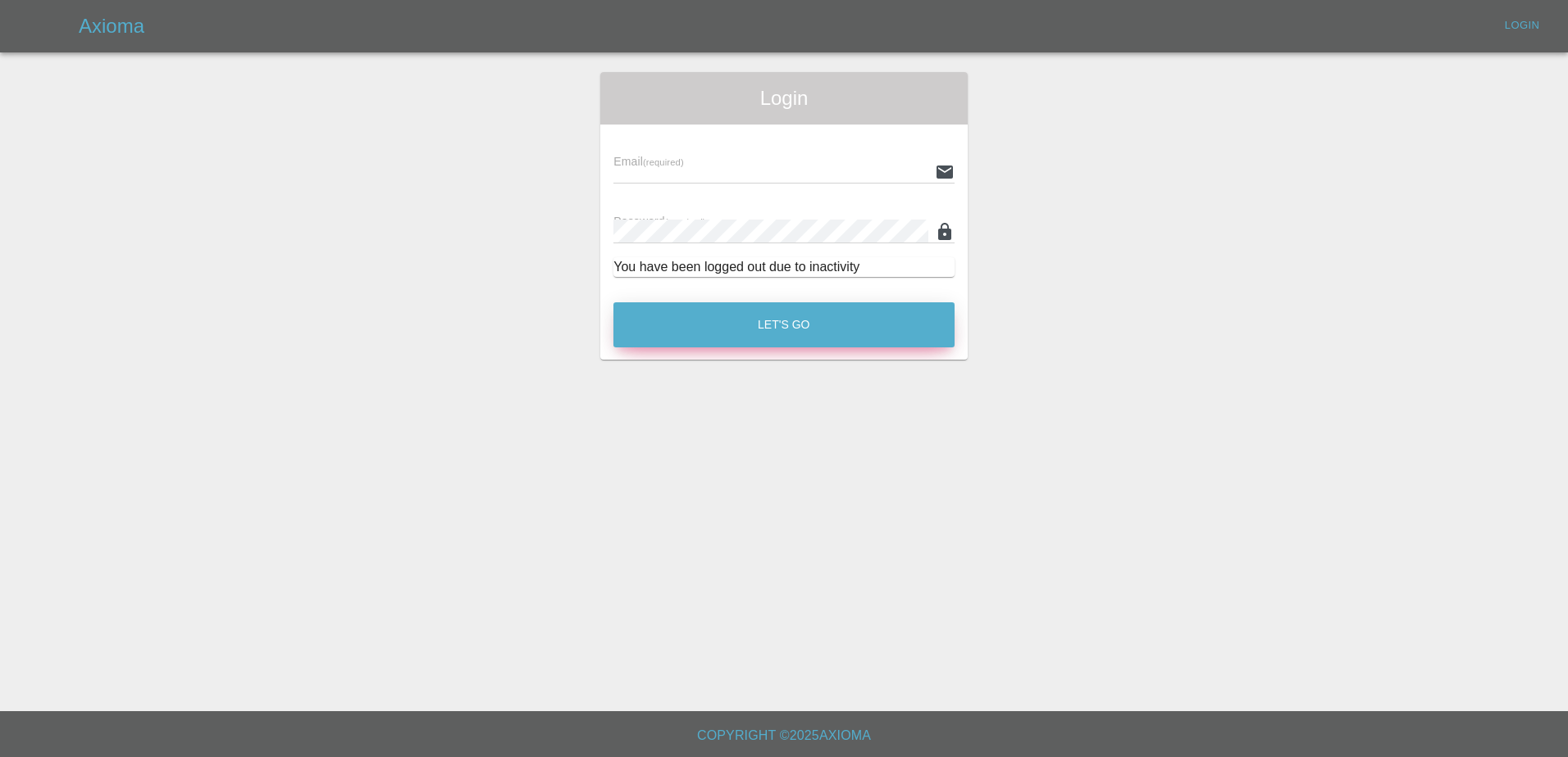
type input "[PERSON_NAME][EMAIL_ADDRESS][PERSON_NAME][DOMAIN_NAME]"
click at [733, 323] on button "Let's Go" at bounding box center [784, 325] width 341 height 45
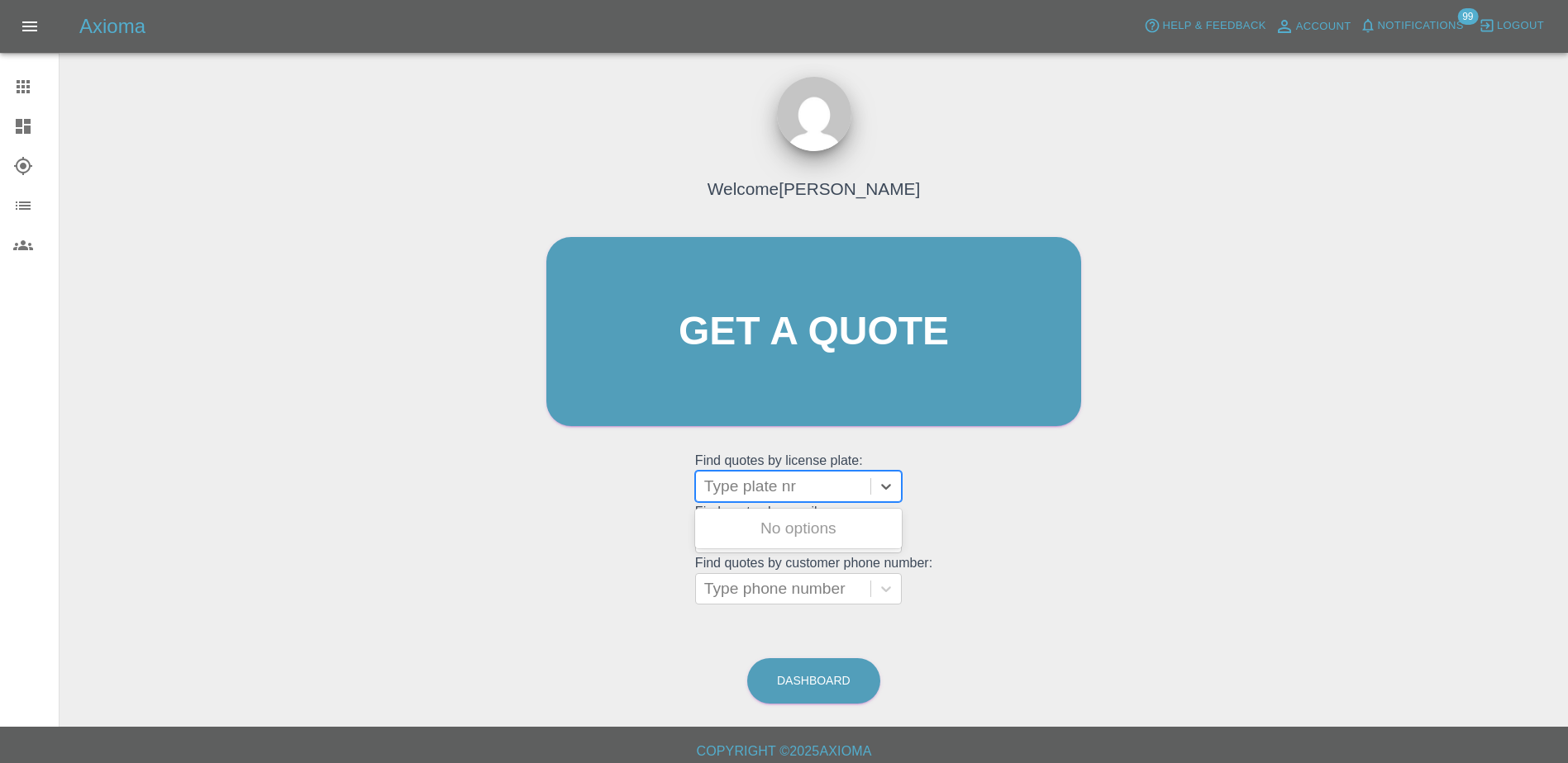
click at [775, 484] on div at bounding box center [783, 486] width 158 height 23
paste input "DV75NVM"
type input "DV75NVM"
click at [808, 525] on div "DV75NVM, Bidding" at bounding box center [798, 528] width 206 height 33
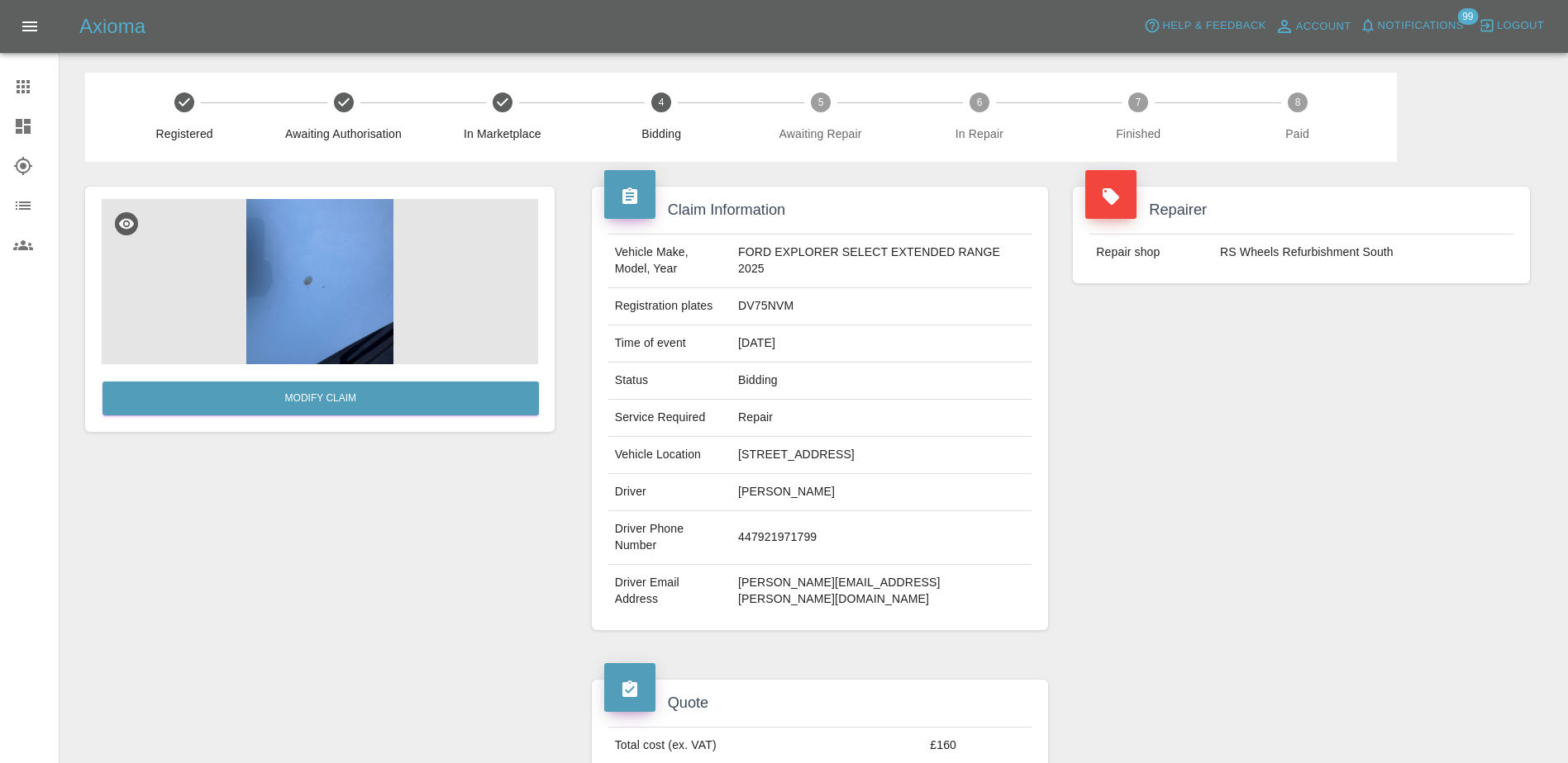
click at [810, 391] on td "Bidding" at bounding box center [882, 381] width 300 height 37
click at [775, 300] on td "DV75NVM" at bounding box center [882, 307] width 300 height 37
copy td "DV75NVM"
